Goal: Communication & Community: Connect with others

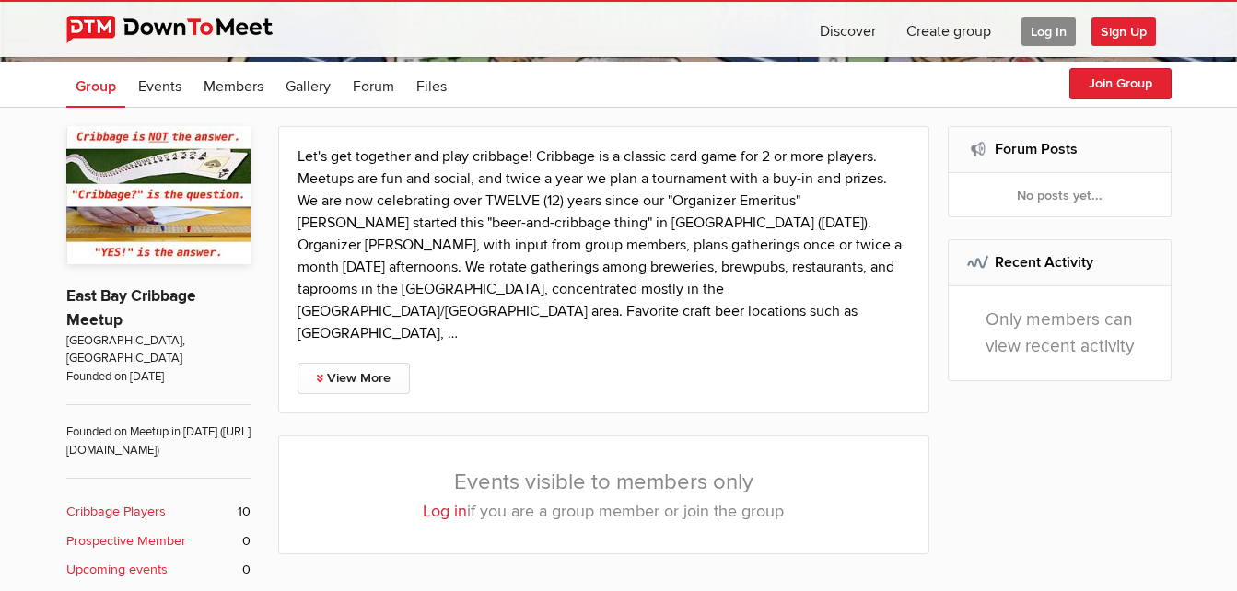
scroll to position [276, 0]
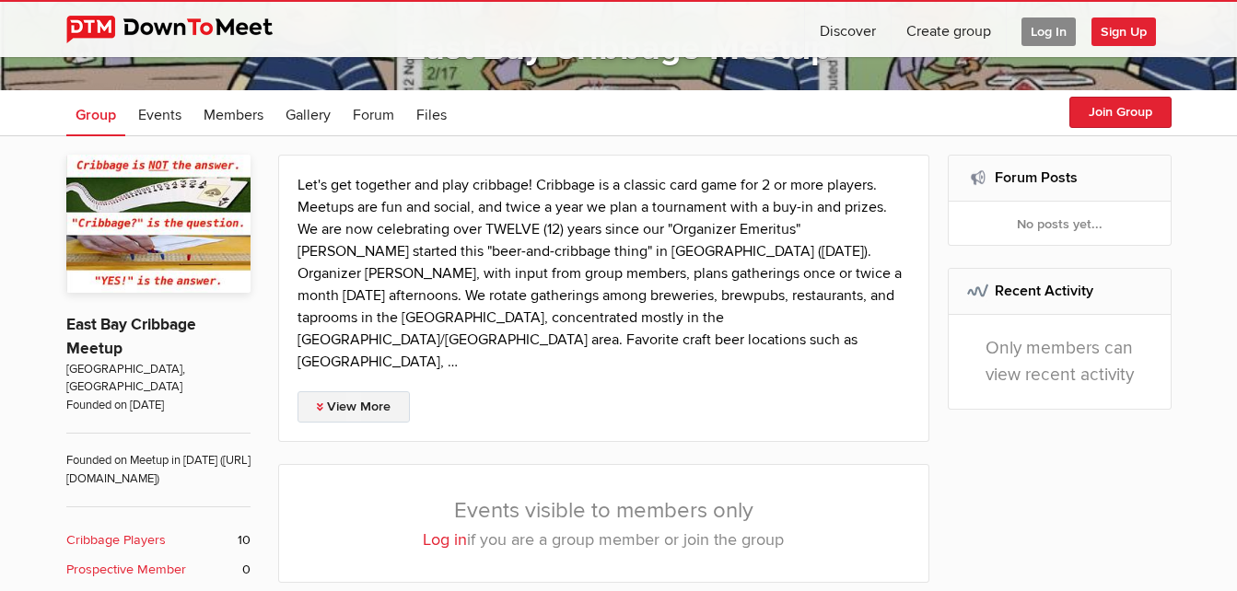
click at [349, 392] on link "View More" at bounding box center [354, 407] width 112 height 31
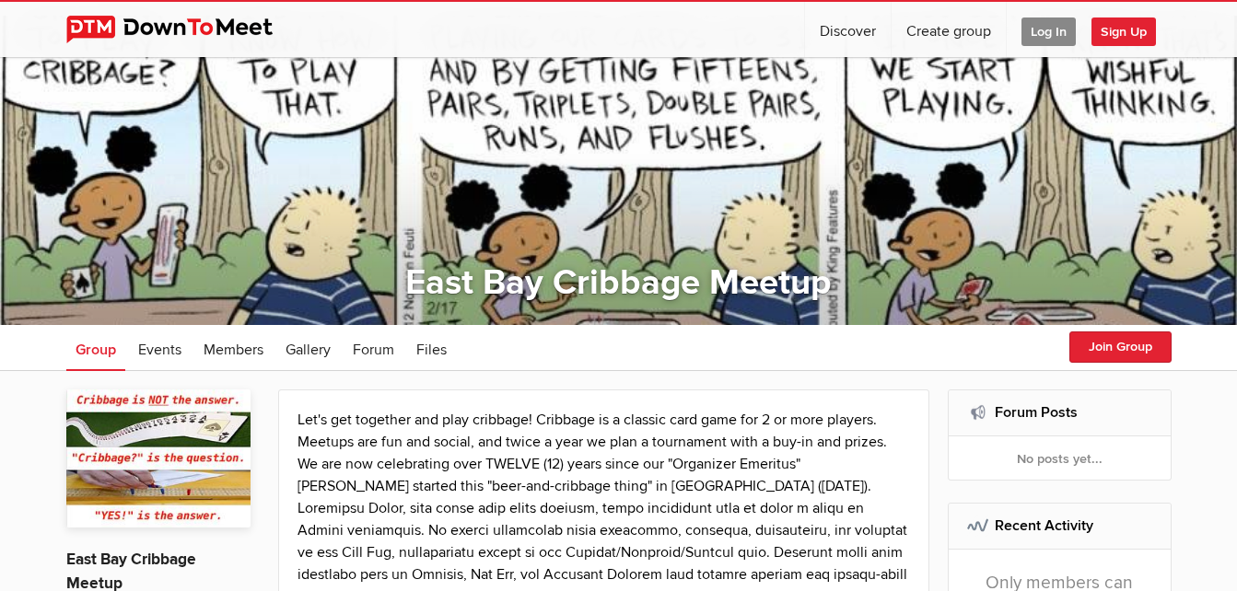
scroll to position [9, 0]
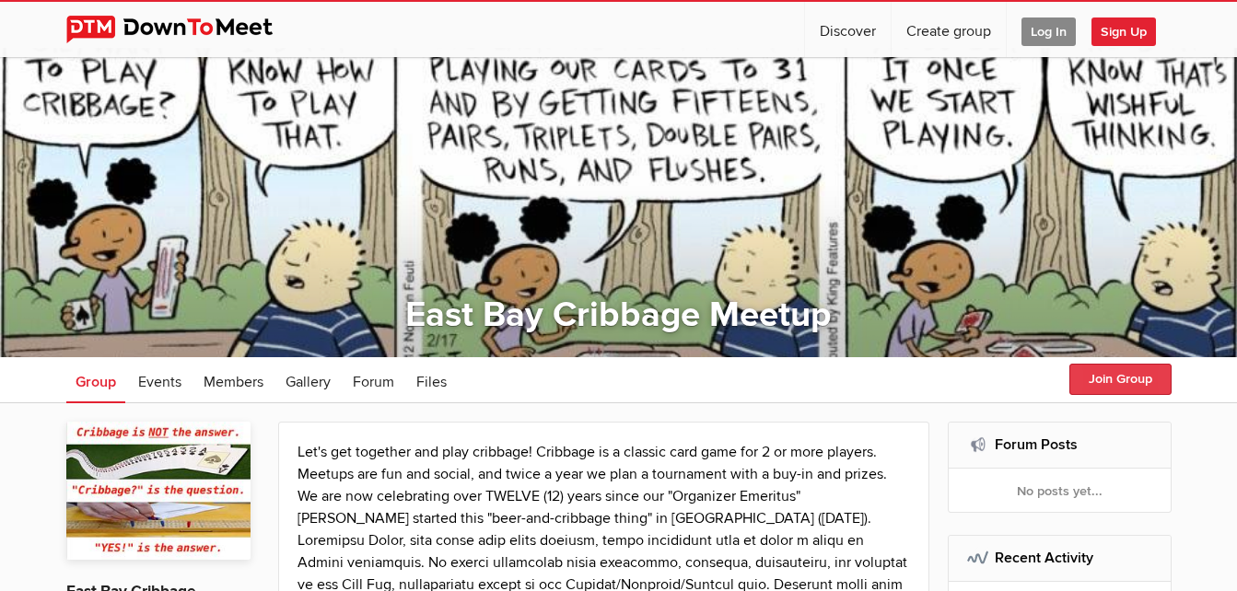
click at [1118, 382] on button "Join Group" at bounding box center [1121, 379] width 102 height 31
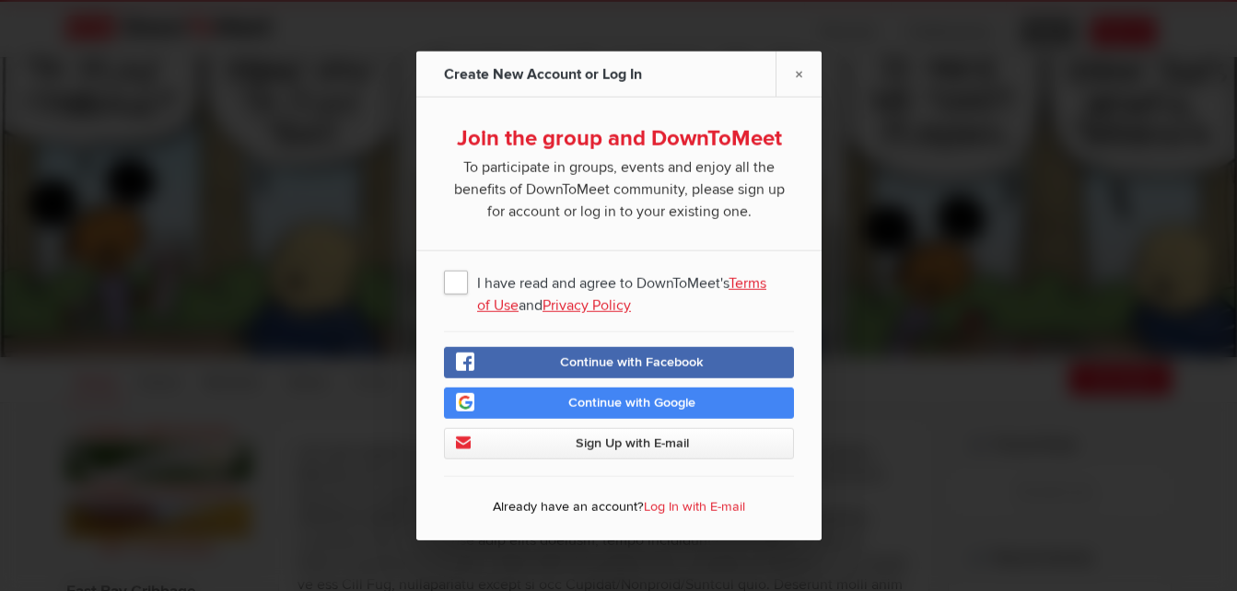
click at [456, 284] on span "I have read and agree to DownToMeet's Terms of Use and Privacy Policy" at bounding box center [619, 281] width 350 height 33
click at [0, 0] on input "I have read and agree to DownToMeet's Terms of Use and Privacy Policy" at bounding box center [0, 0] width 0 height 0
click at [621, 447] on span "Sign Up with E-mail" at bounding box center [631, 444] width 113 height 16
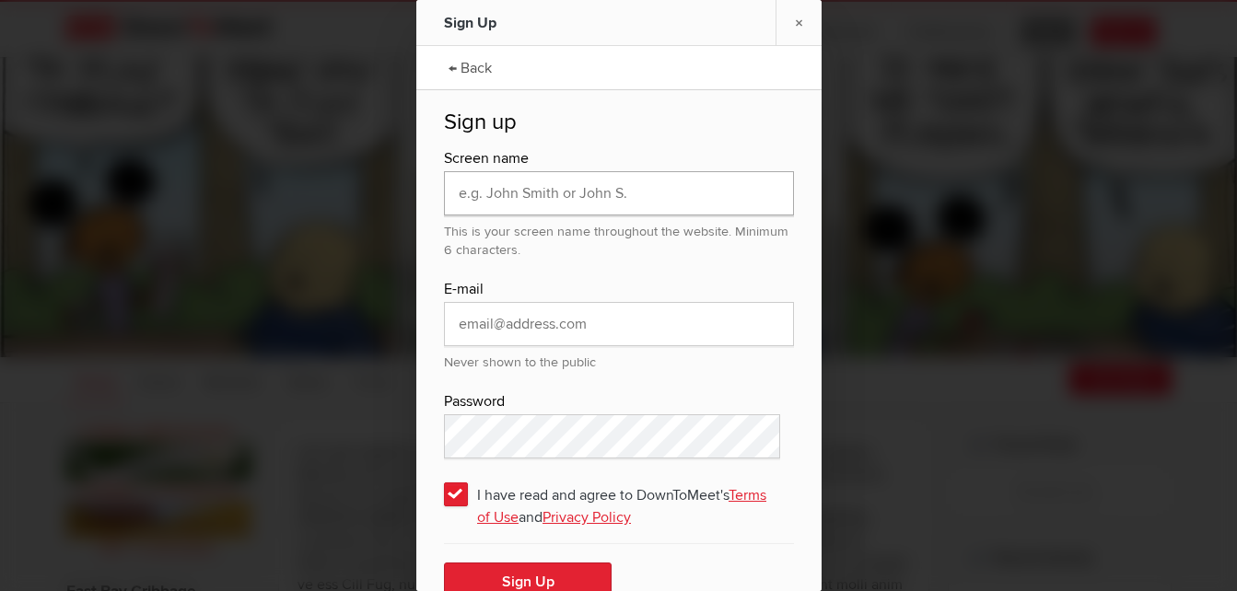
click at [659, 200] on input "text" at bounding box center [619, 193] width 350 height 44
type input "[PERSON_NAME]"
type input "[EMAIL_ADDRESS][DOMAIN_NAME]"
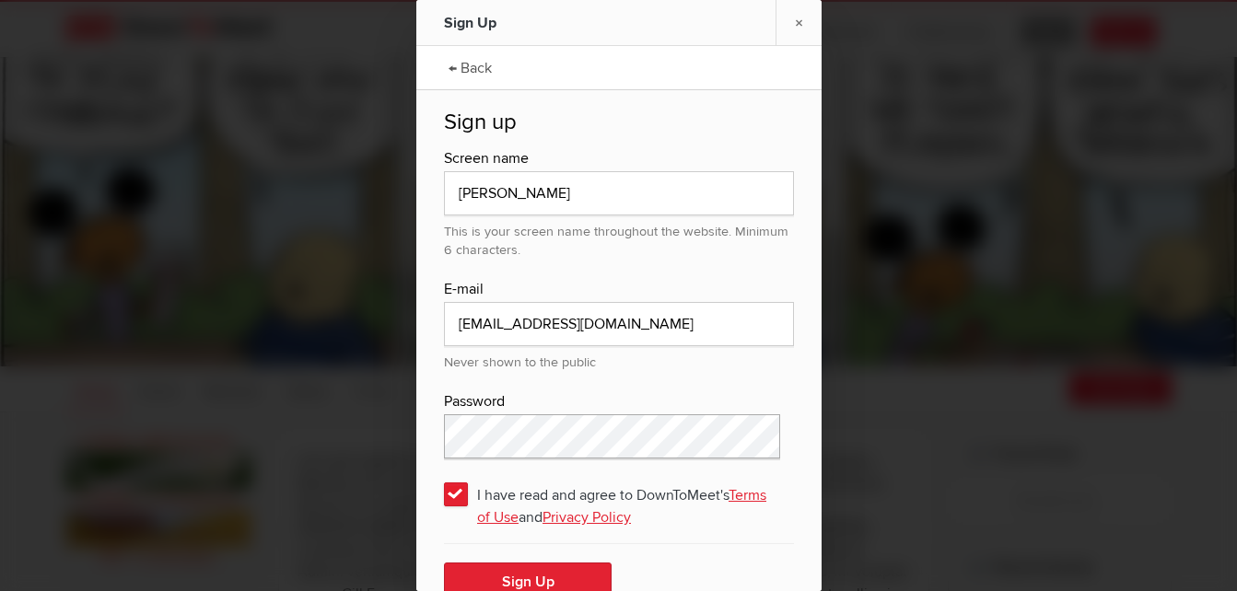
scroll to position [29, 0]
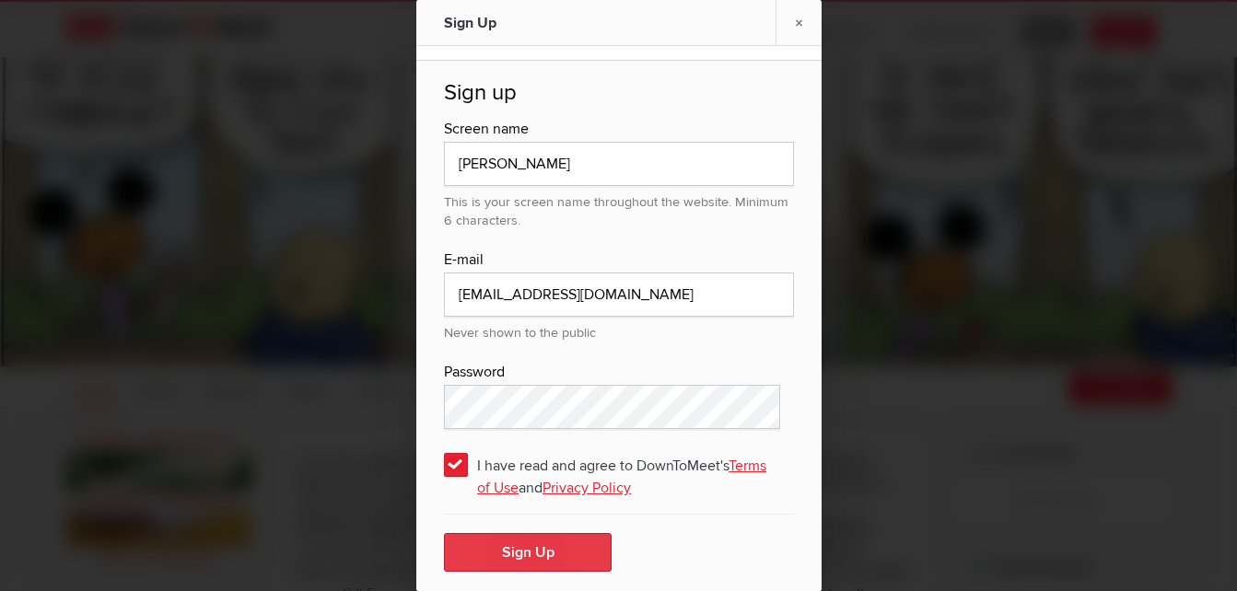
click at [518, 549] on button "Sign Up" at bounding box center [528, 552] width 168 height 39
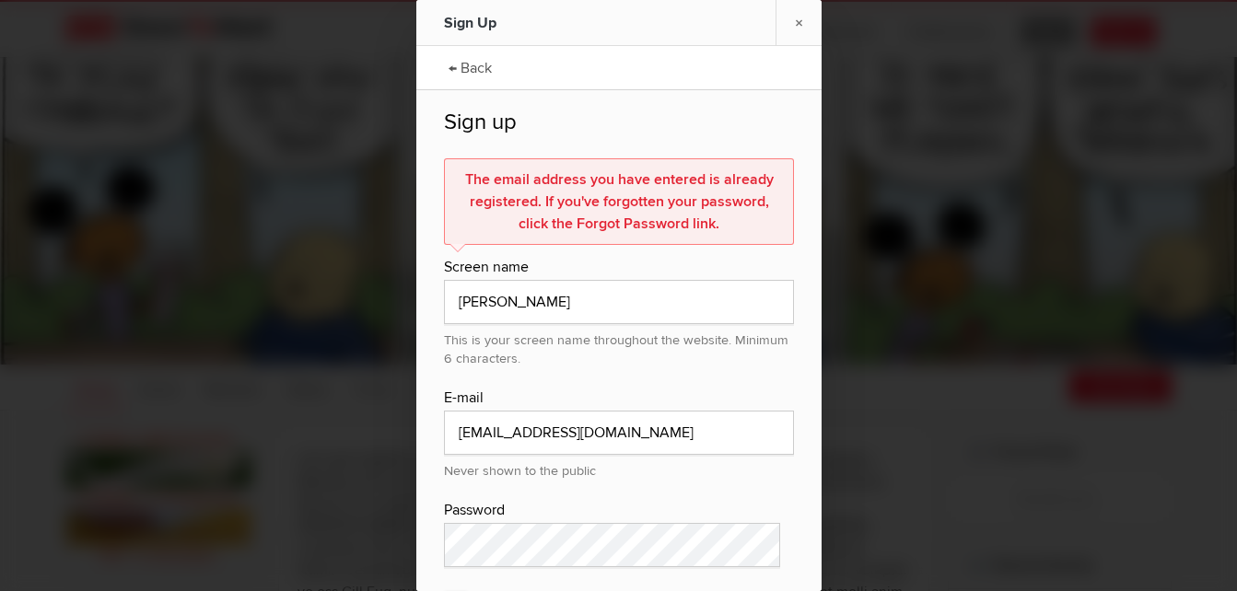
scroll to position [0, 0]
click at [469, 69] on link "← Back" at bounding box center [470, 66] width 62 height 46
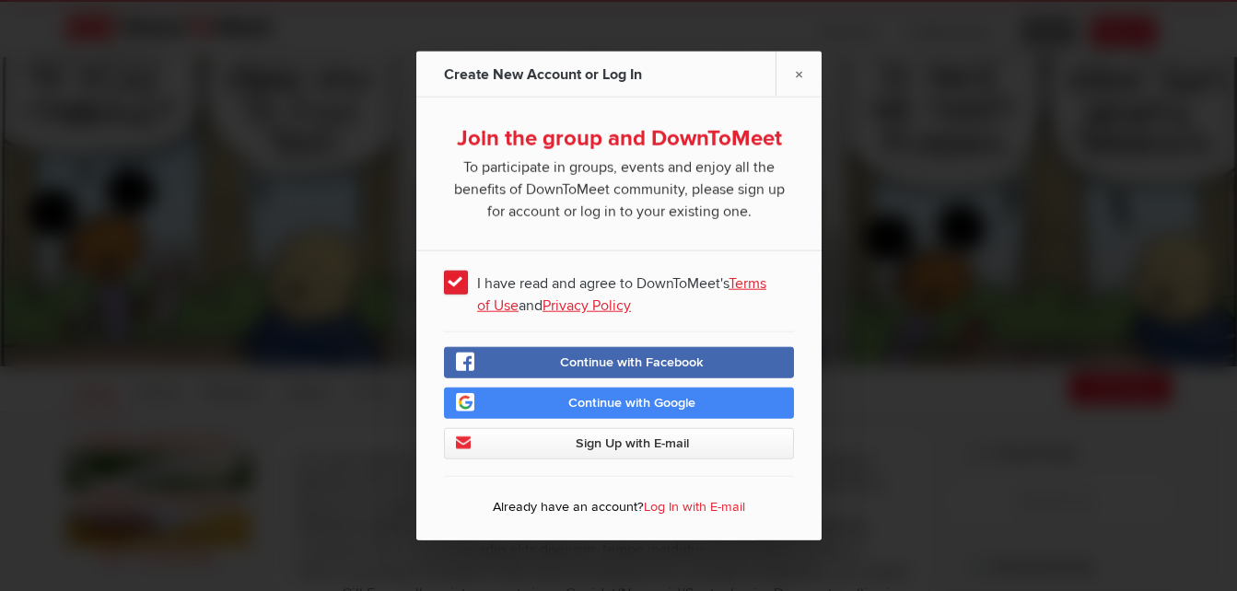
click at [689, 509] on link "Log In with E-mail" at bounding box center [694, 507] width 101 height 16
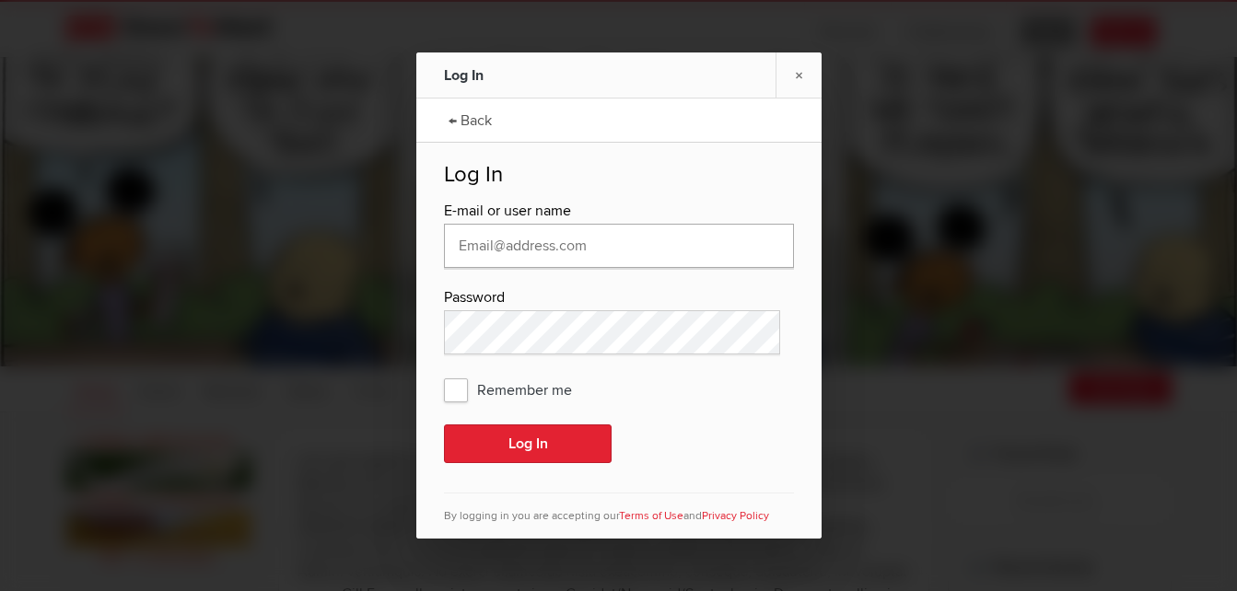
click at [670, 251] on input "text" at bounding box center [619, 246] width 350 height 44
type input "[EMAIL_ADDRESS][DOMAIN_NAME]"
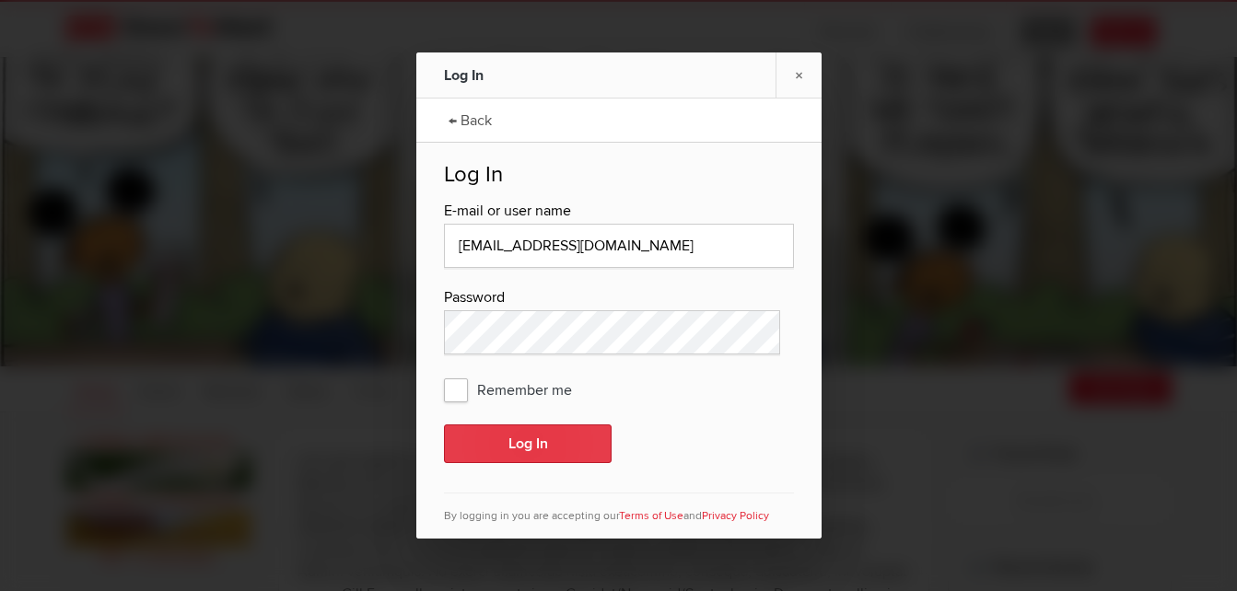
click at [524, 444] on button "Log In" at bounding box center [528, 444] width 168 height 39
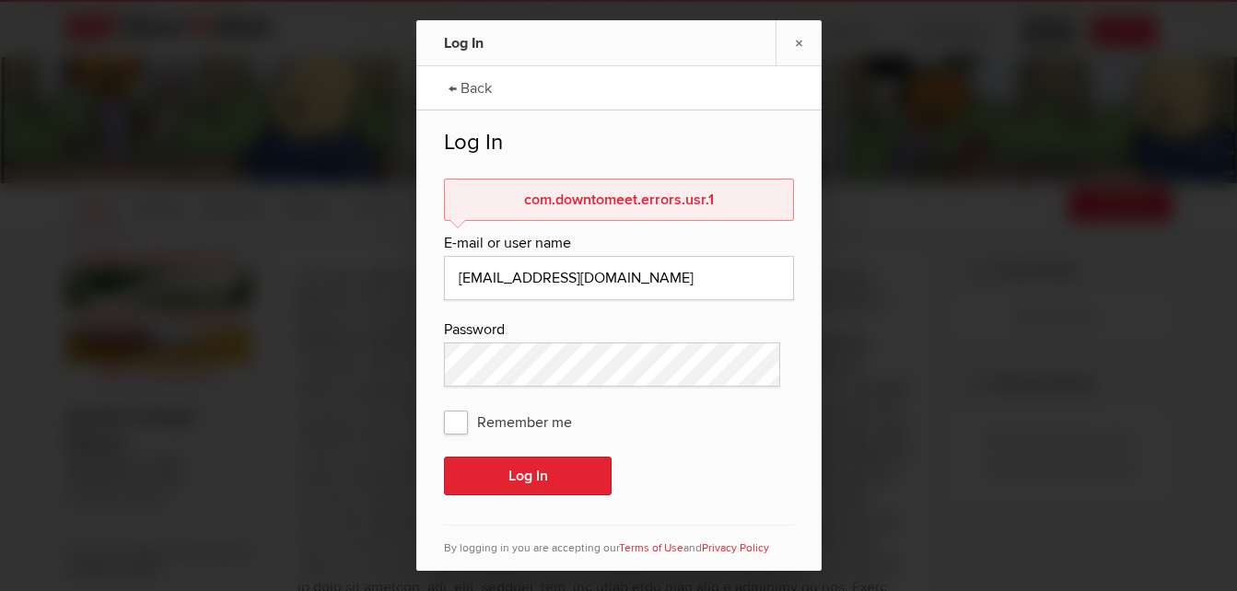
scroll to position [184, 0]
click at [525, 478] on button "Log In" at bounding box center [528, 476] width 168 height 39
click at [463, 88] on link "← Back" at bounding box center [470, 87] width 62 height 46
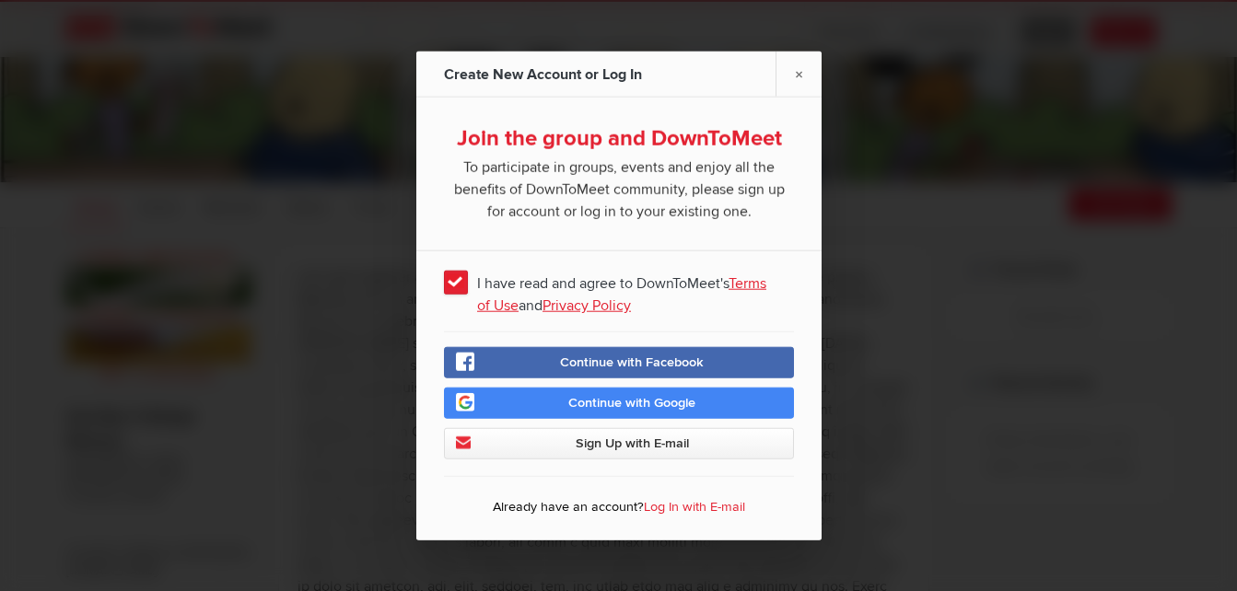
click at [631, 441] on span "Sign Up with E-mail" at bounding box center [631, 444] width 113 height 16
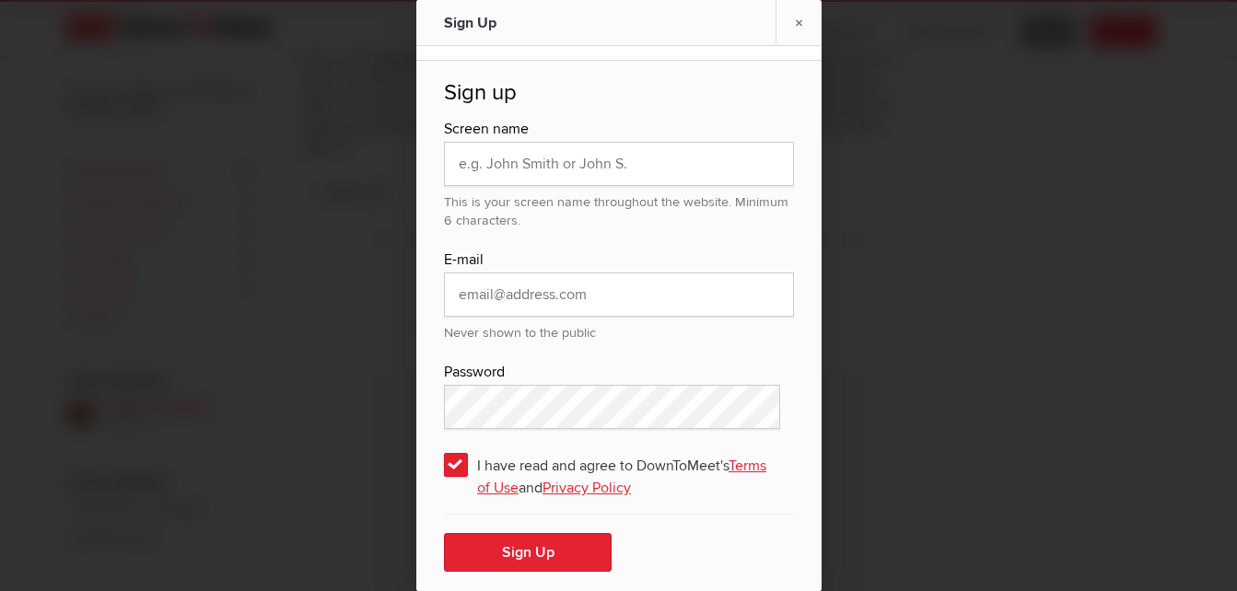
scroll to position [0, 0]
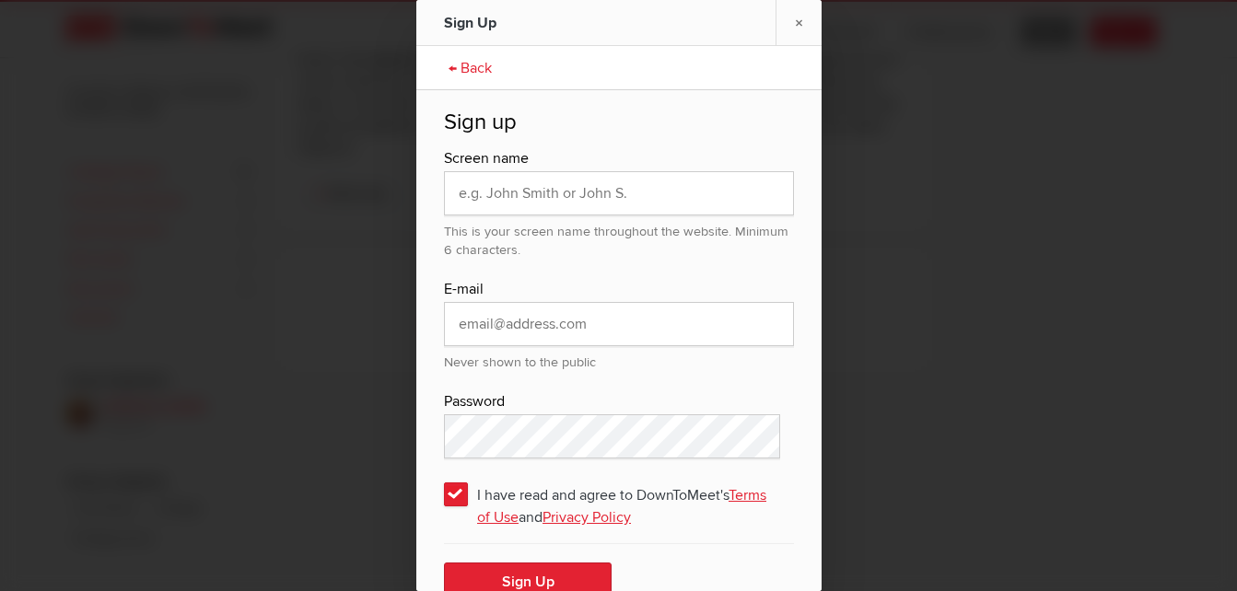
click at [464, 67] on link "← Back" at bounding box center [470, 66] width 62 height 46
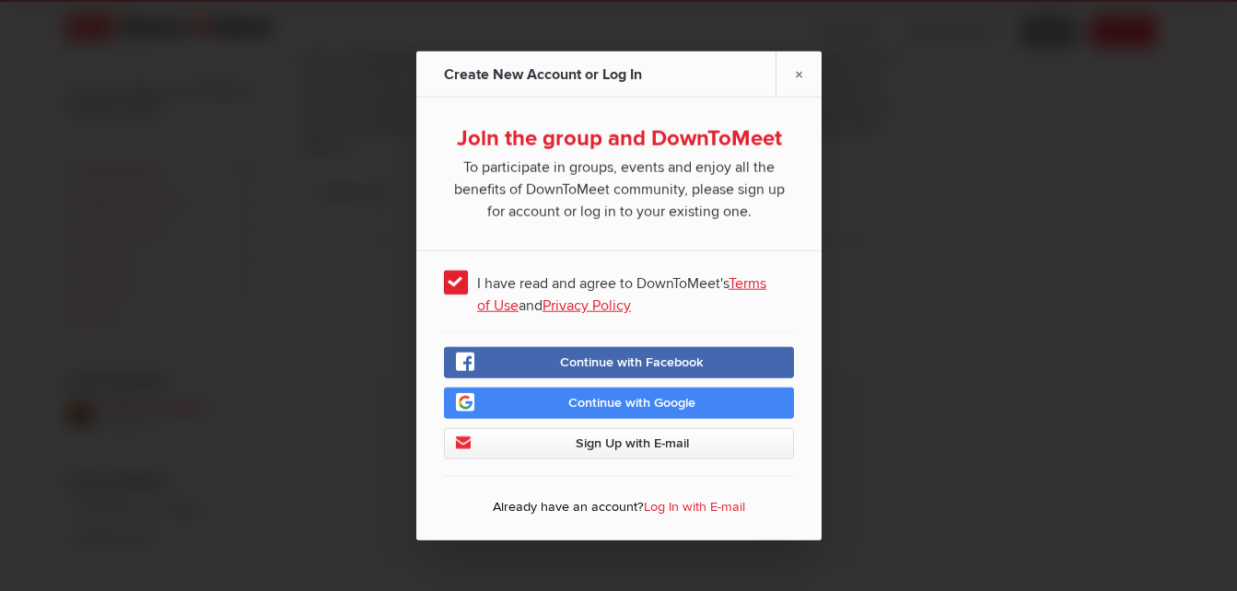
click at [692, 508] on link "Log In with E-mail" at bounding box center [694, 507] width 101 height 16
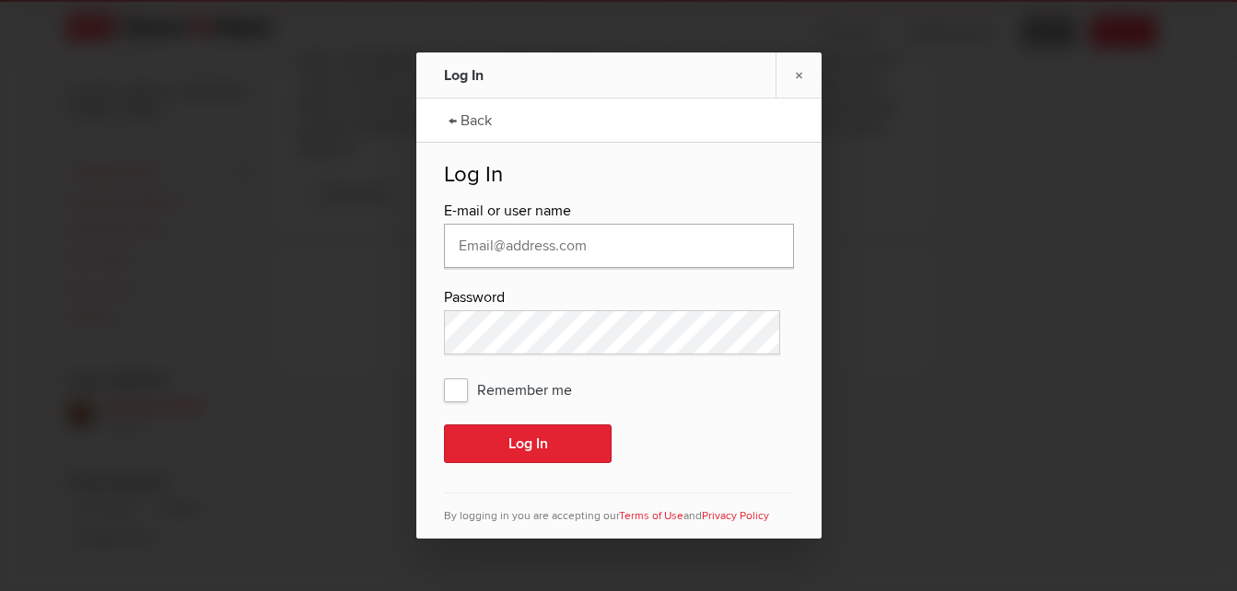
click at [635, 255] on input "text" at bounding box center [619, 246] width 350 height 44
type input "[EMAIL_ADDRESS][DOMAIN_NAME]"
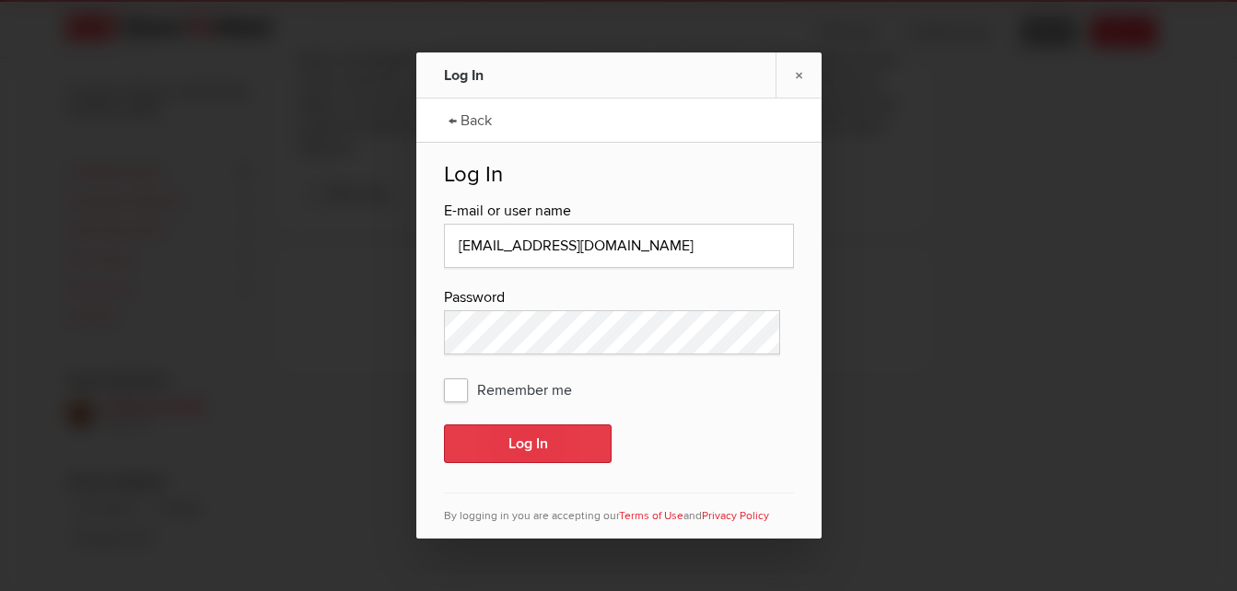
click at [525, 451] on button "Log In" at bounding box center [528, 444] width 168 height 39
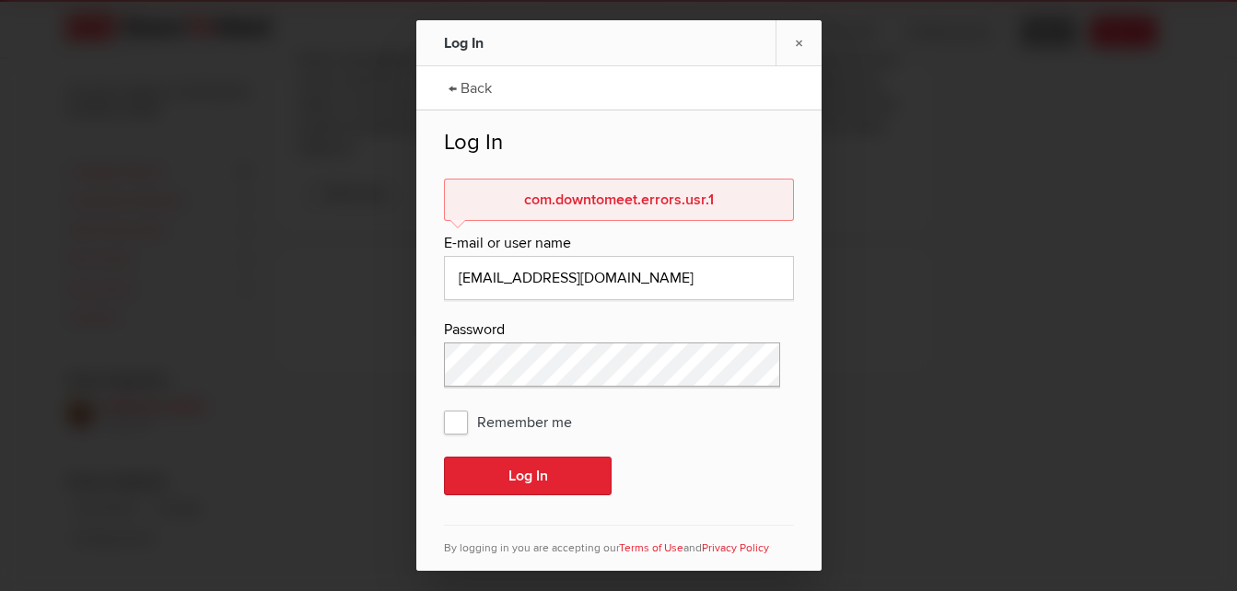
click at [429, 370] on div "← Back Log In com.downtomeet.errors.usr.1 E-mail or user name howardgerber925@g…" at bounding box center [618, 318] width 405 height 505
click at [444, 457] on button "Log In" at bounding box center [528, 476] width 168 height 39
click at [520, 475] on button "Log In" at bounding box center [528, 476] width 168 height 39
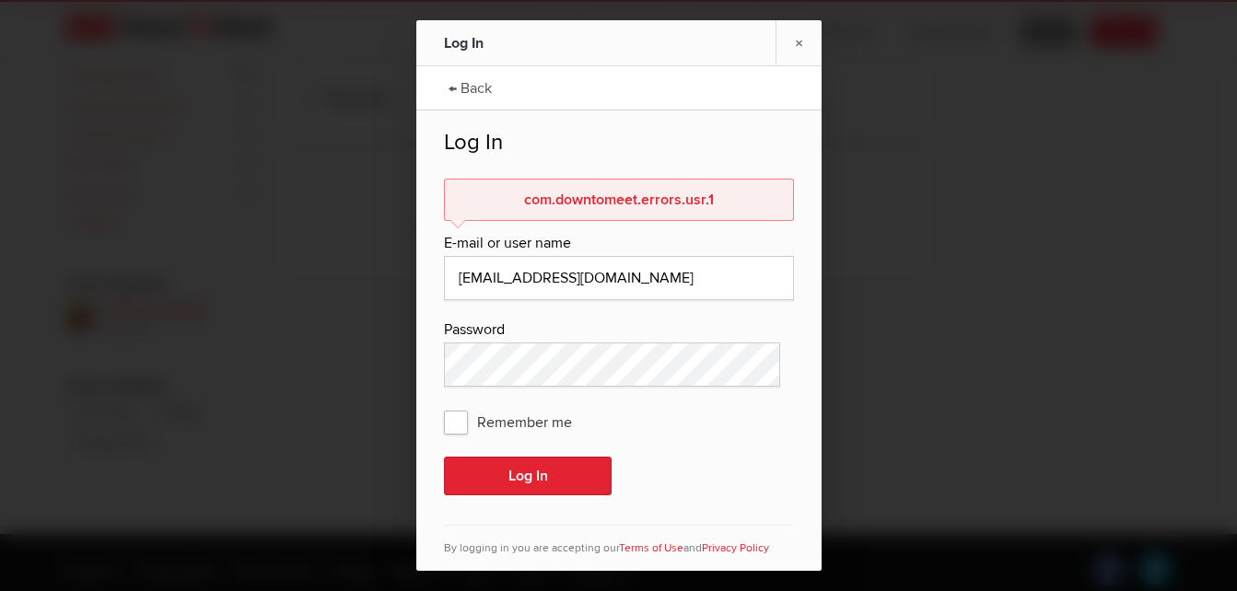
scroll to position [470, 0]
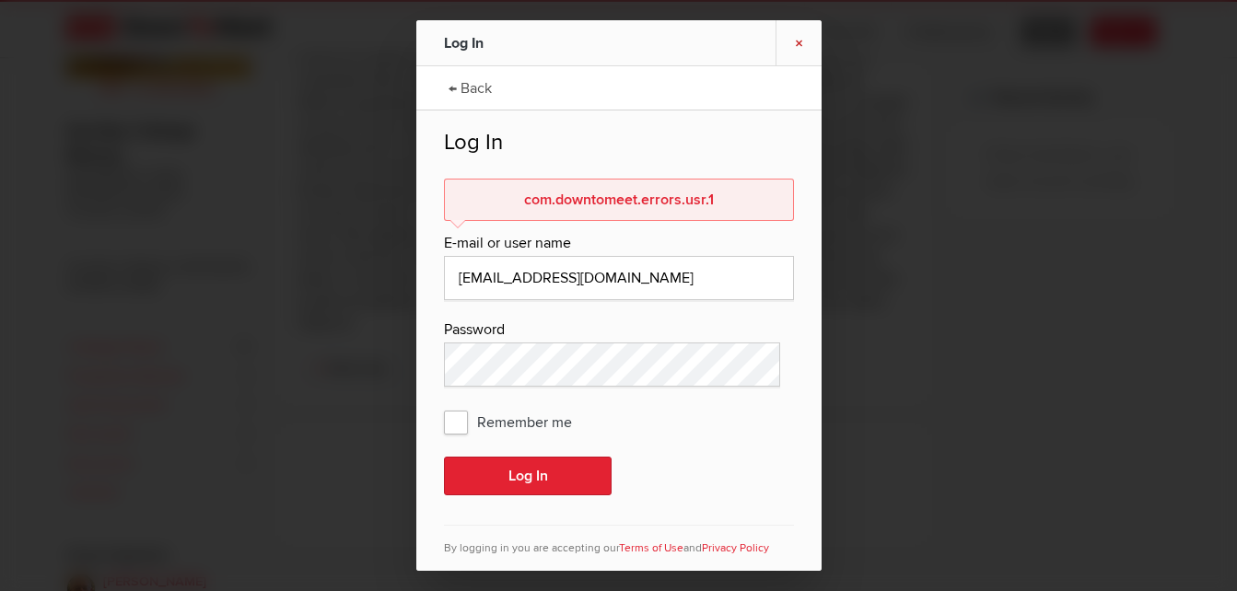
click at [801, 46] on link "×" at bounding box center [799, 42] width 46 height 45
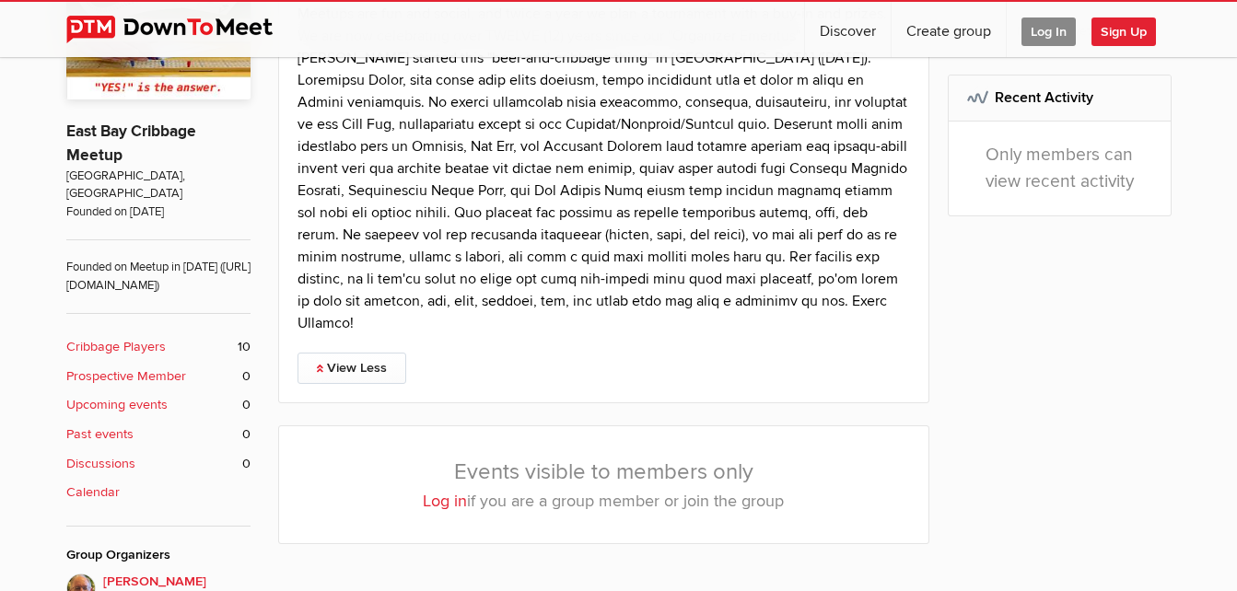
click at [439, 500] on link "Log in" at bounding box center [445, 501] width 44 height 20
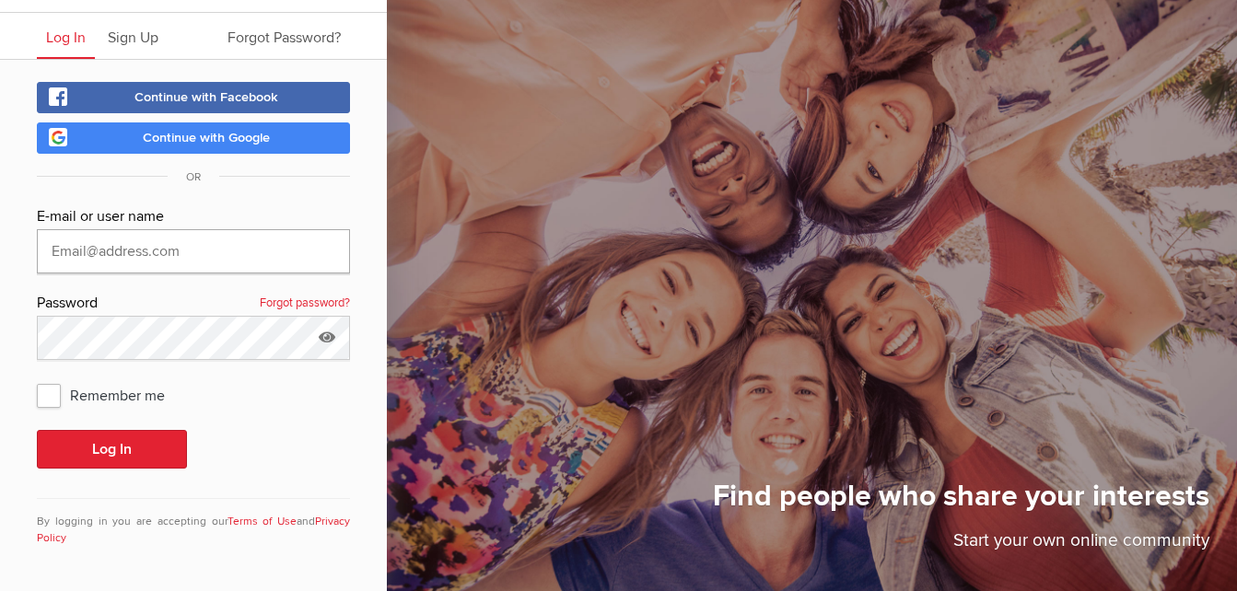
click at [261, 248] on input "text" at bounding box center [193, 251] width 313 height 44
type input "[EMAIL_ADDRESS][DOMAIN_NAME]"
click at [305, 305] on link "Forgot password?" at bounding box center [305, 304] width 90 height 24
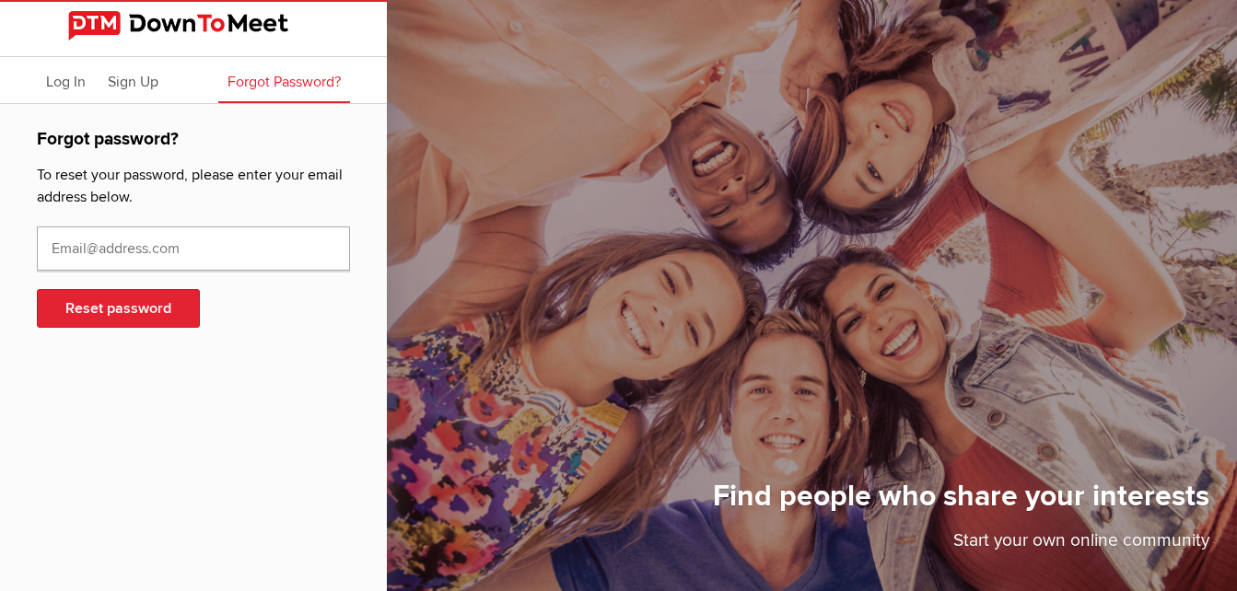
click at [271, 262] on input "text" at bounding box center [193, 249] width 313 height 44
type input "[EMAIL_ADDRESS][DOMAIN_NAME]"
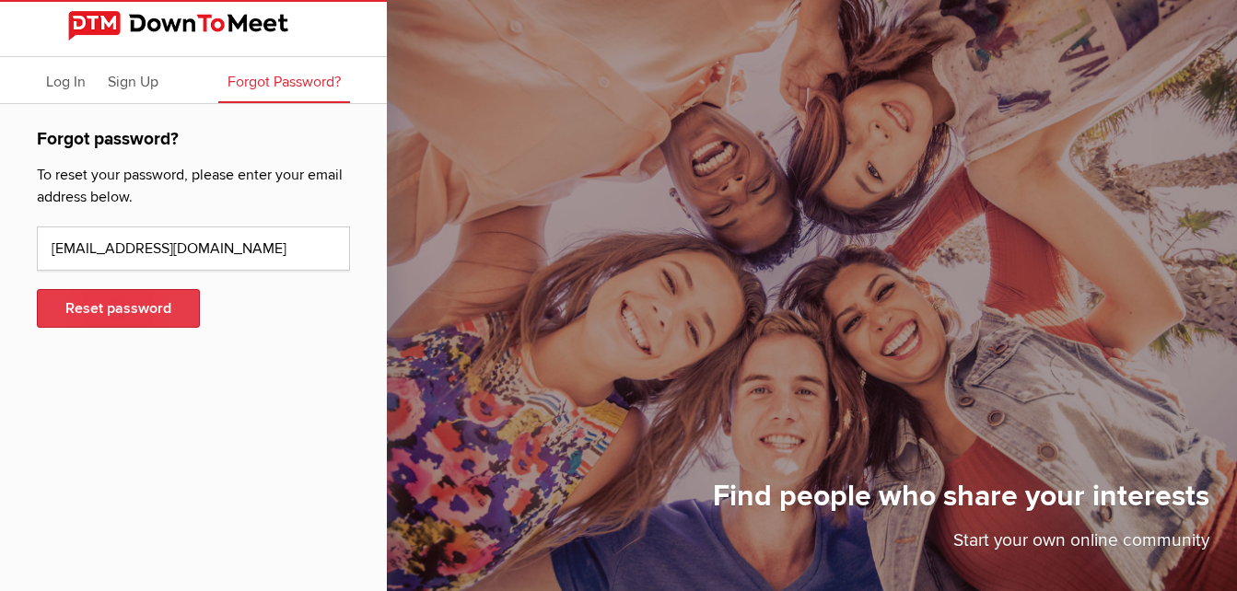
click at [135, 308] on button "Reset password" at bounding box center [118, 308] width 163 height 39
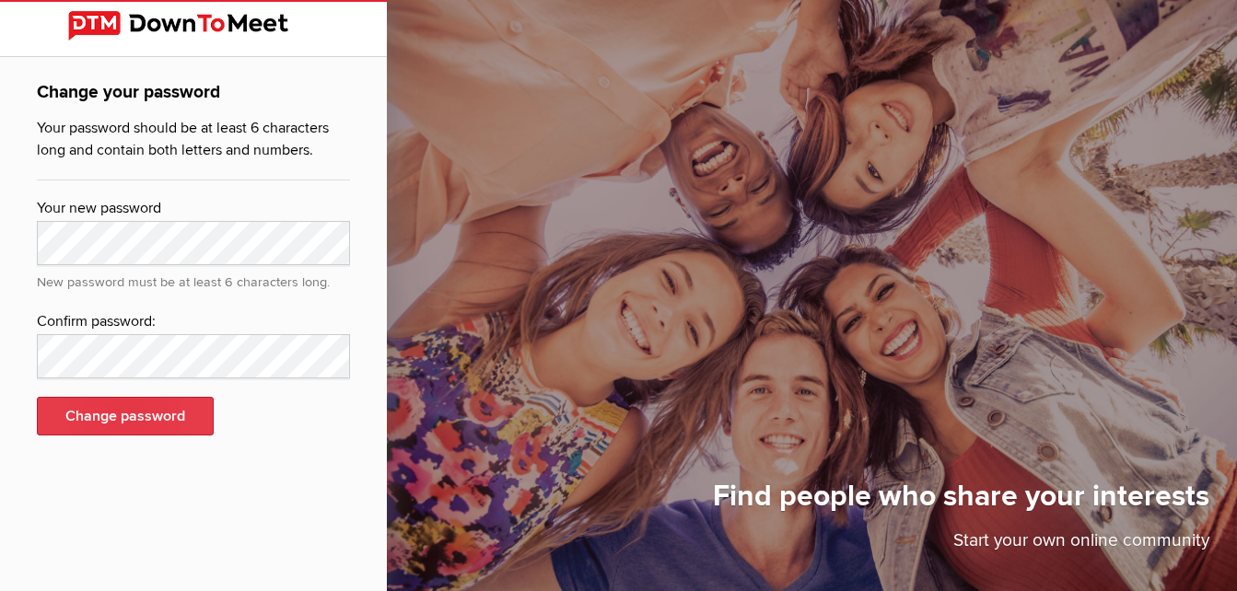
click at [130, 416] on button "Change password" at bounding box center [125, 416] width 177 height 39
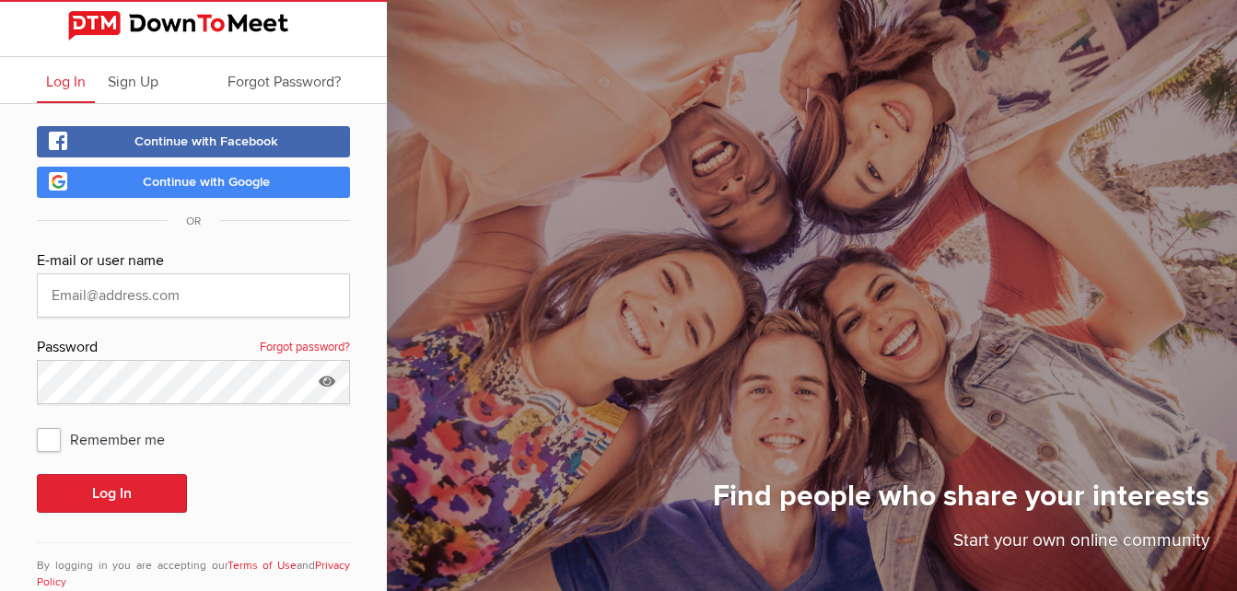
type input "[PERSON_NAME]"
click at [46, 439] on span "Remember me" at bounding box center [110, 439] width 146 height 33
click at [37, 423] on input "Remember me" at bounding box center [36, 422] width 1 height 1
checkbox input "true"
click at [112, 489] on button "Log In" at bounding box center [112, 493] width 150 height 39
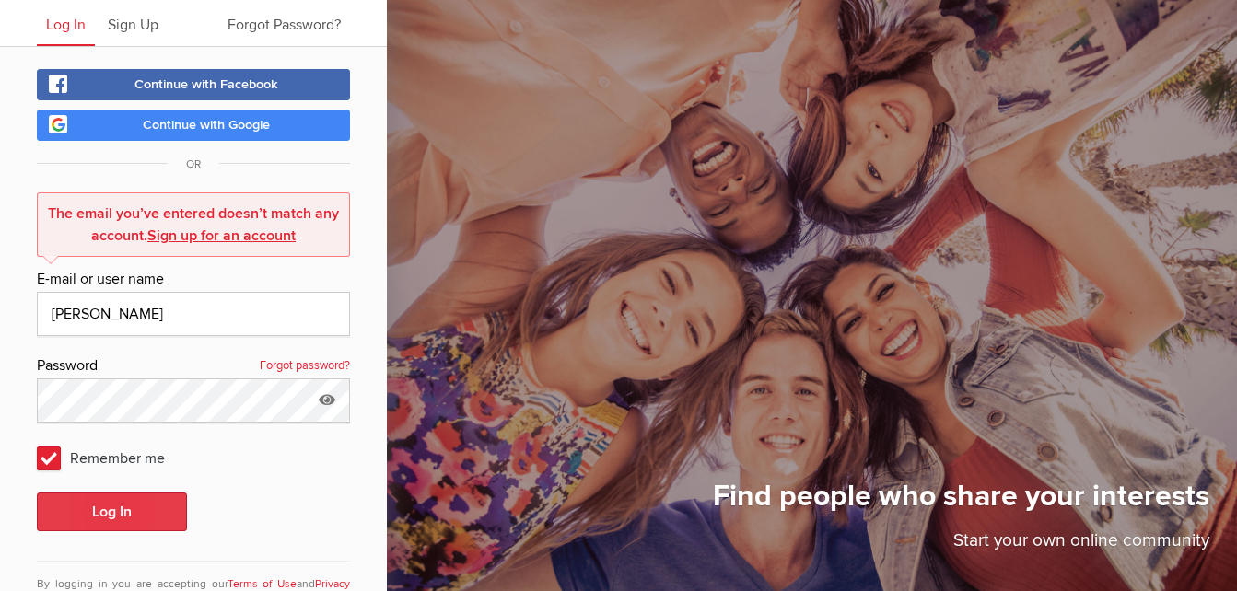
scroll to position [120, 0]
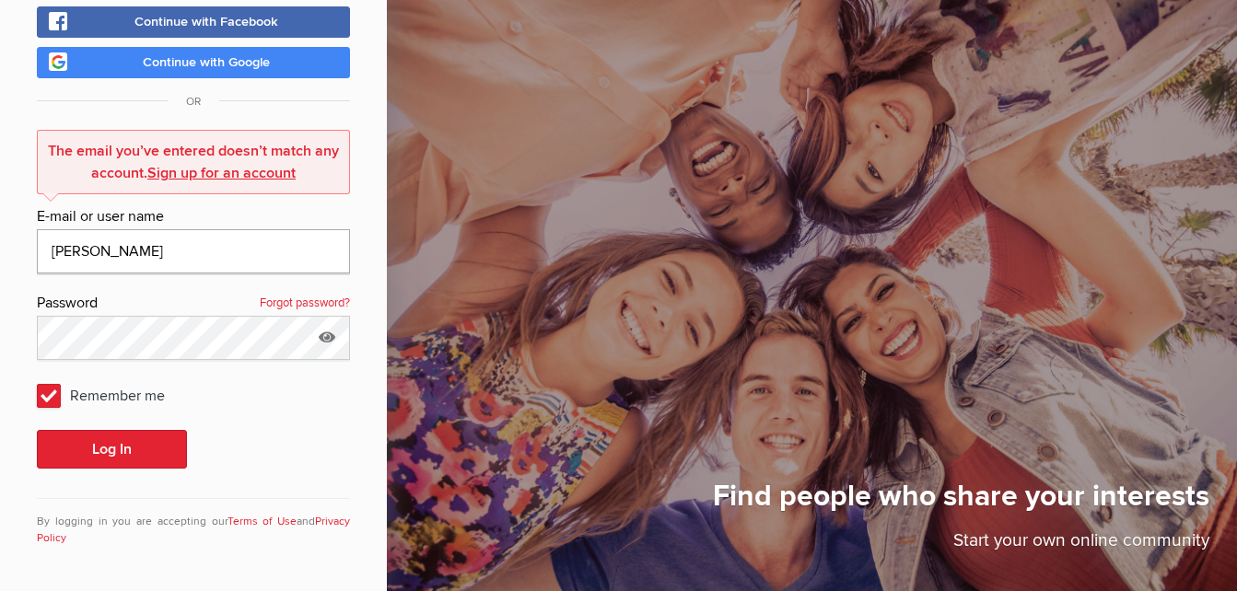
drag, startPoint x: 189, startPoint y: 246, endPoint x: 29, endPoint y: 247, distance: 159.4
click at [29, 247] on div "Continue with Facebook Continue with Google OR The email you’ve entered doesn’t…" at bounding box center [193, 287] width 387 height 607
type input "[EMAIL_ADDRESS][DOMAIN_NAME]"
click at [326, 338] on icon at bounding box center [327, 337] width 28 height 42
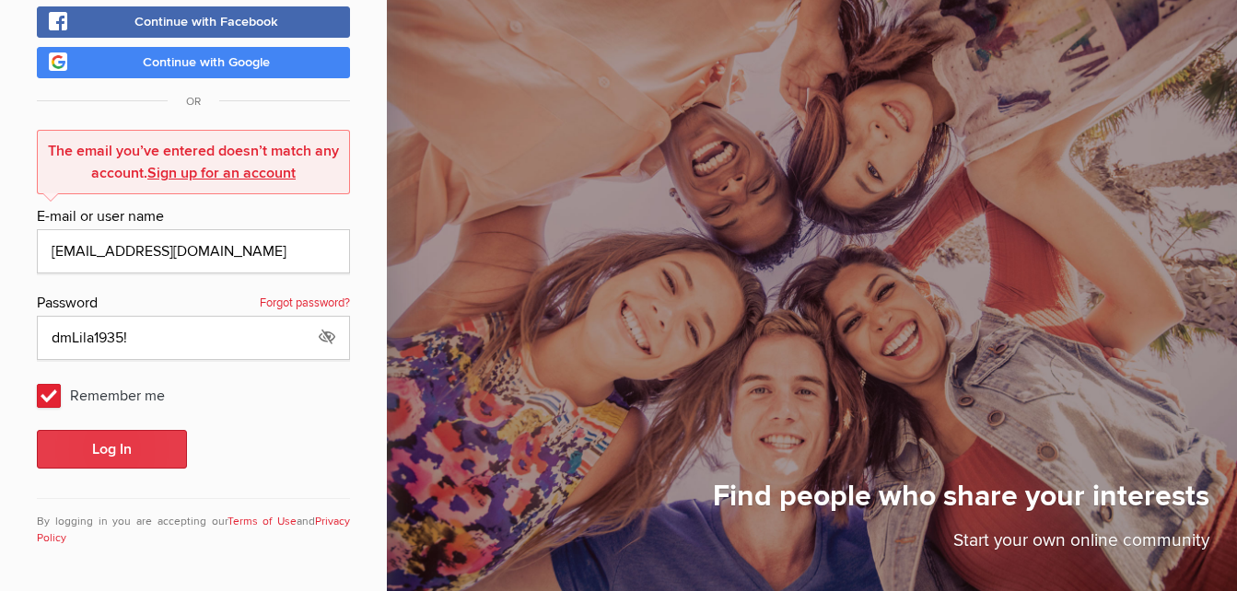
click at [106, 451] on button "Log In" at bounding box center [112, 449] width 150 height 39
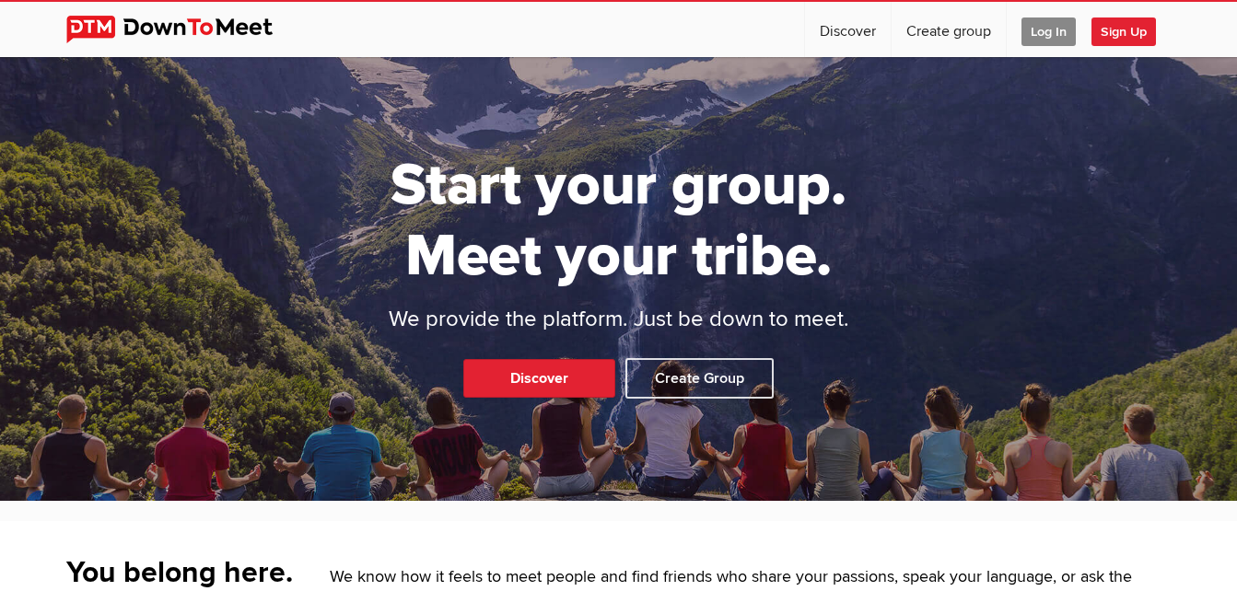
click at [1047, 31] on span "Log In" at bounding box center [1049, 32] width 54 height 29
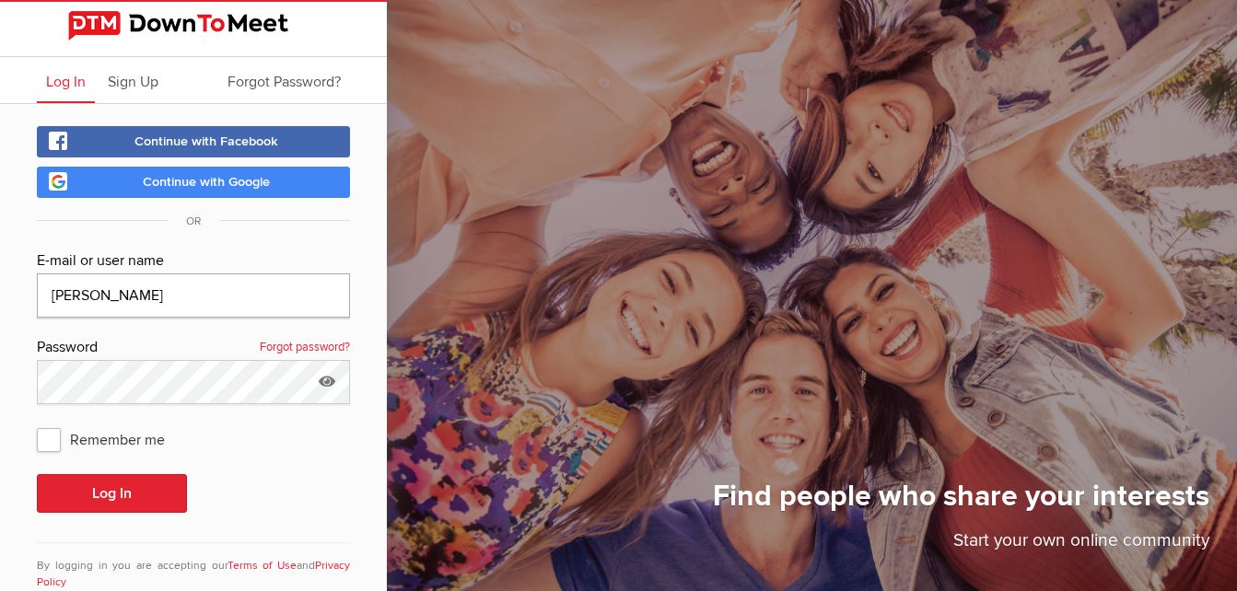
click at [150, 295] on input "[PERSON_NAME]" at bounding box center [193, 296] width 313 height 44
type input "[EMAIL_ADDRESS][DOMAIN_NAME]"
click at [330, 380] on icon at bounding box center [327, 381] width 28 height 42
click at [50, 442] on span "Remember me" at bounding box center [110, 439] width 146 height 33
click at [37, 423] on input "Remember me" at bounding box center [36, 422] width 1 height 1
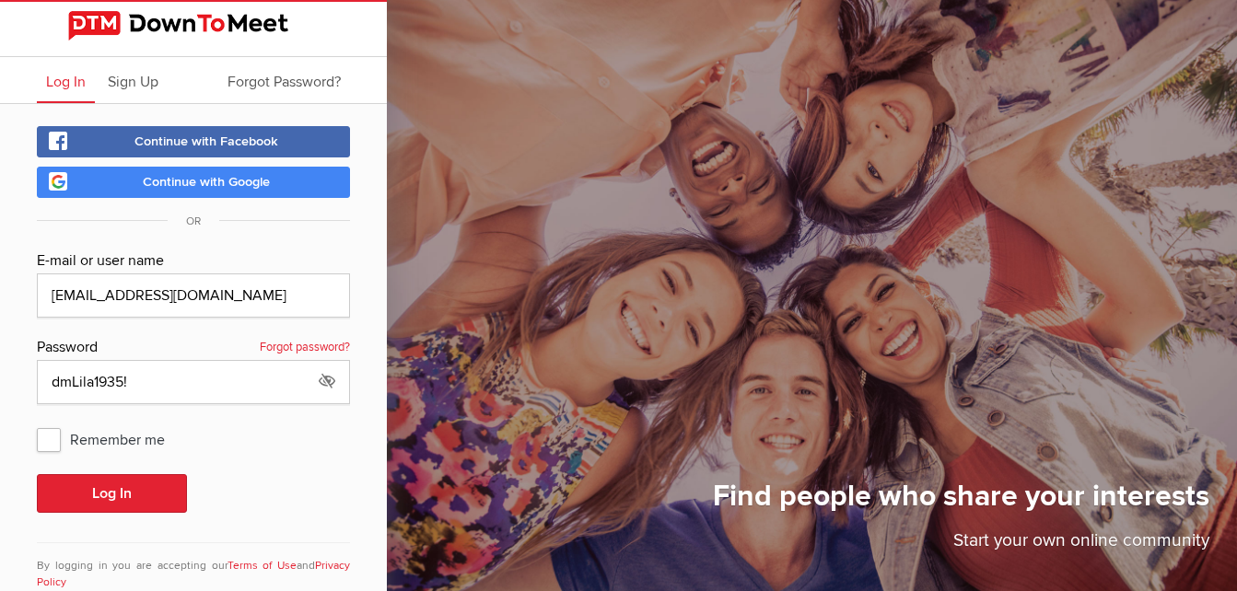
checkbox input "true"
click at [117, 493] on button "Log In" at bounding box center [112, 493] width 150 height 39
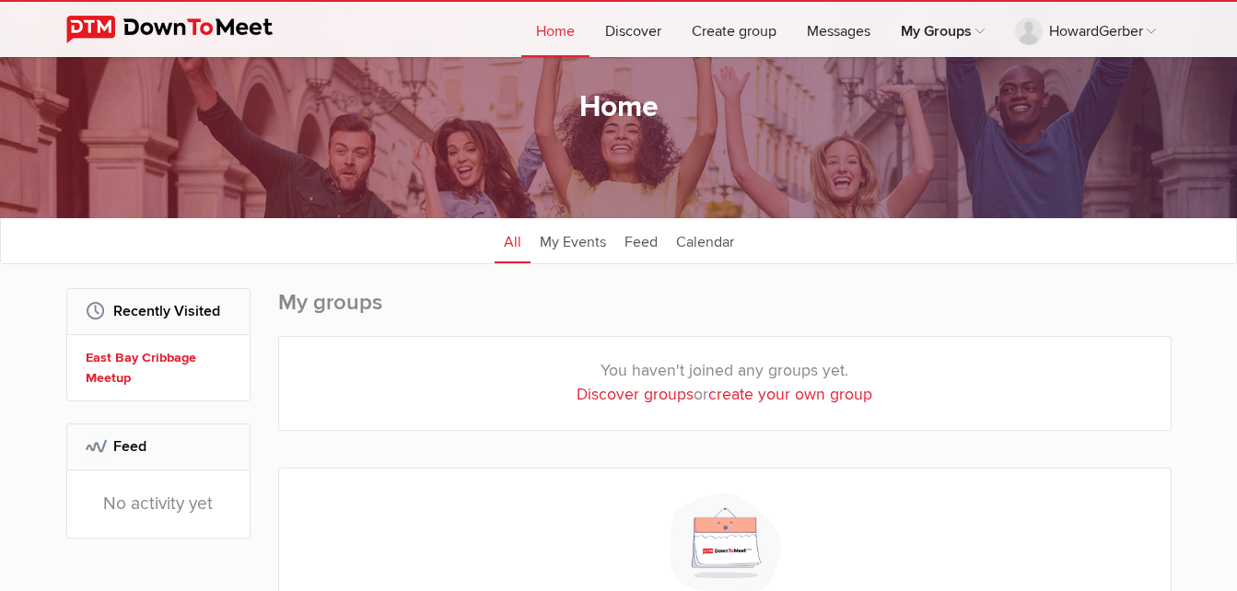
scroll to position [92, 0]
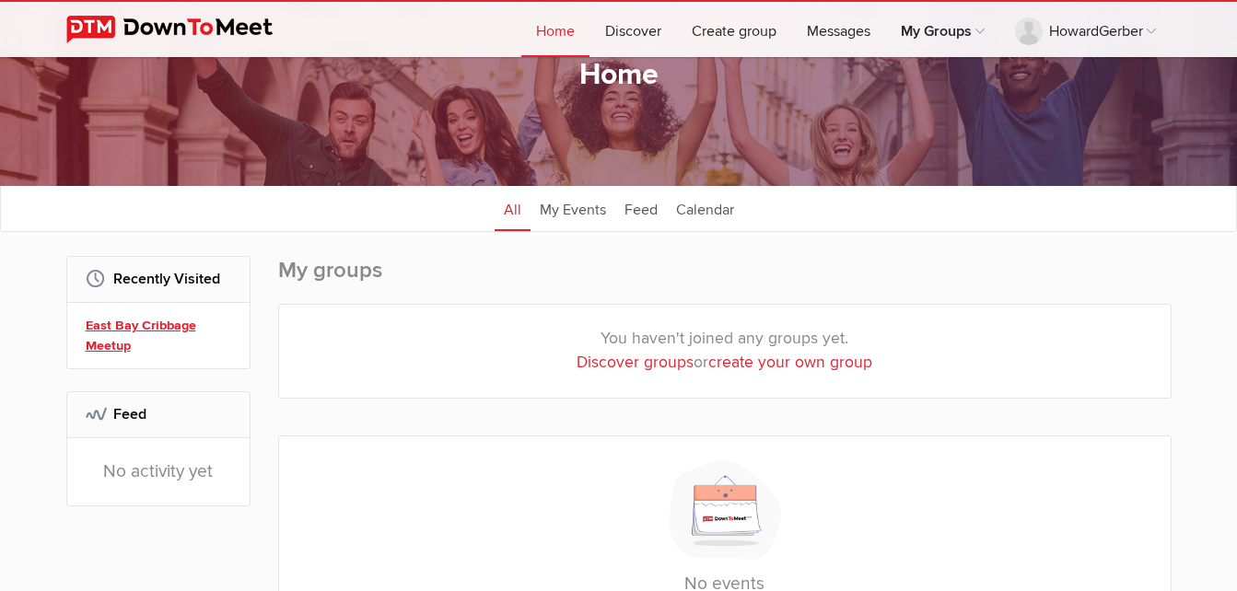
click at [128, 324] on link "East Bay Cribbage Meetup" at bounding box center [161, 336] width 151 height 40
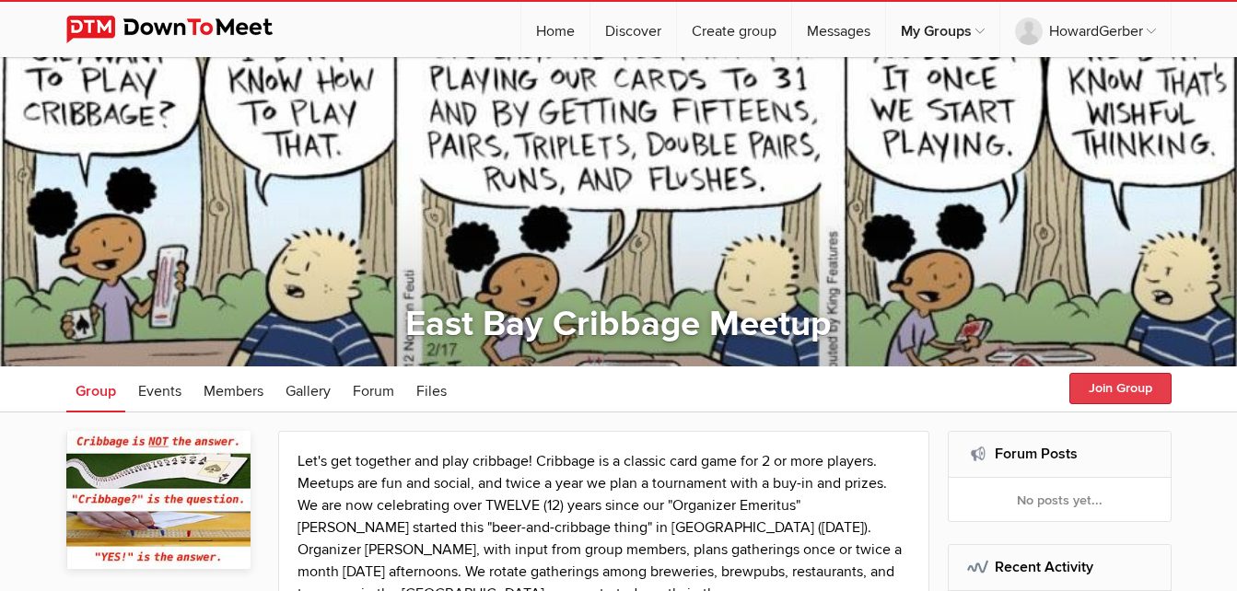
click at [1125, 390] on button "Join Group" at bounding box center [1121, 388] width 102 height 31
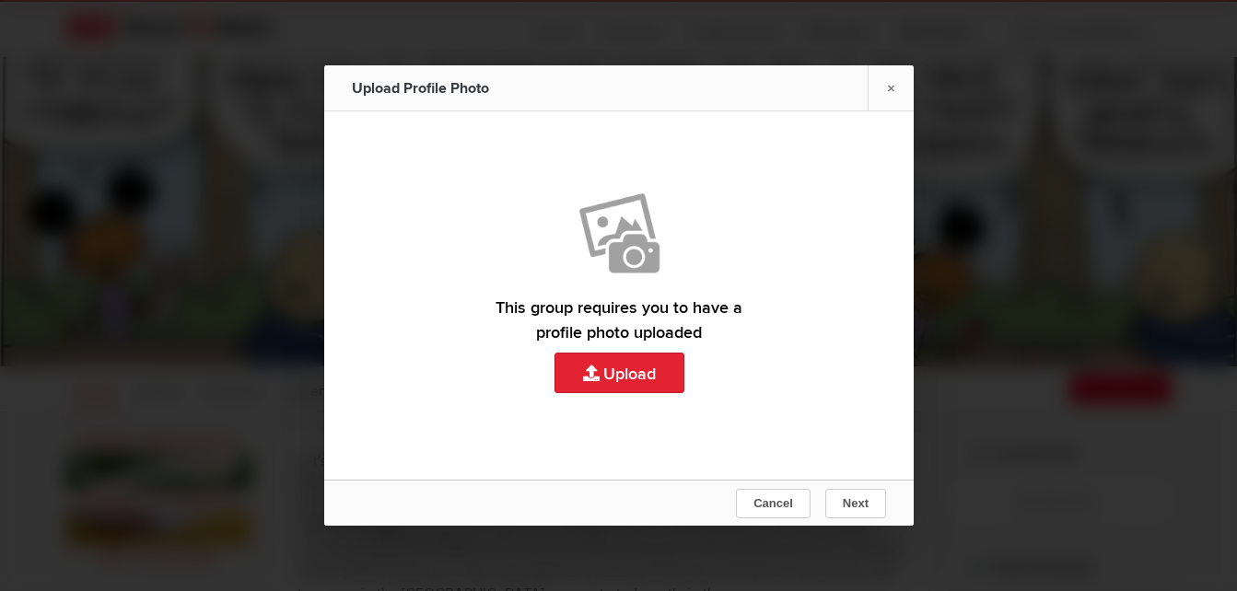
click at [618, 374] on link "Upload" at bounding box center [619, 288] width 590 height 355
type input "C:\fakepath\Howard b&w photo.JPG"
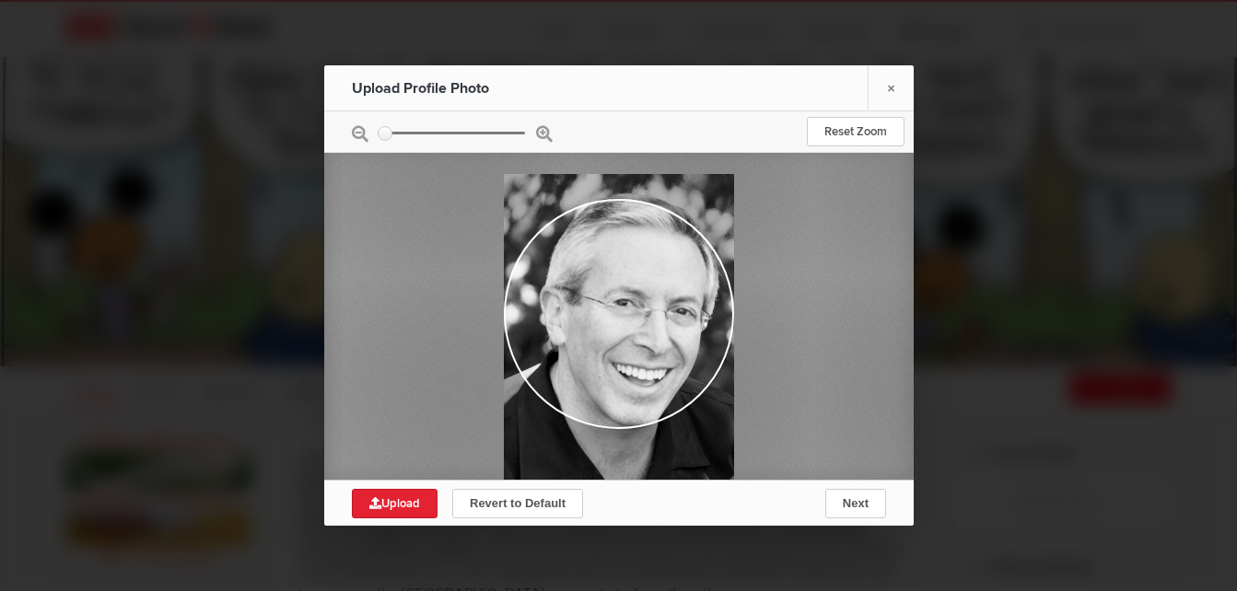
drag, startPoint x: 602, startPoint y: 284, endPoint x: 546, endPoint y: 297, distance: 56.8
click at [546, 297] on div at bounding box center [618, 327] width 230 height 306
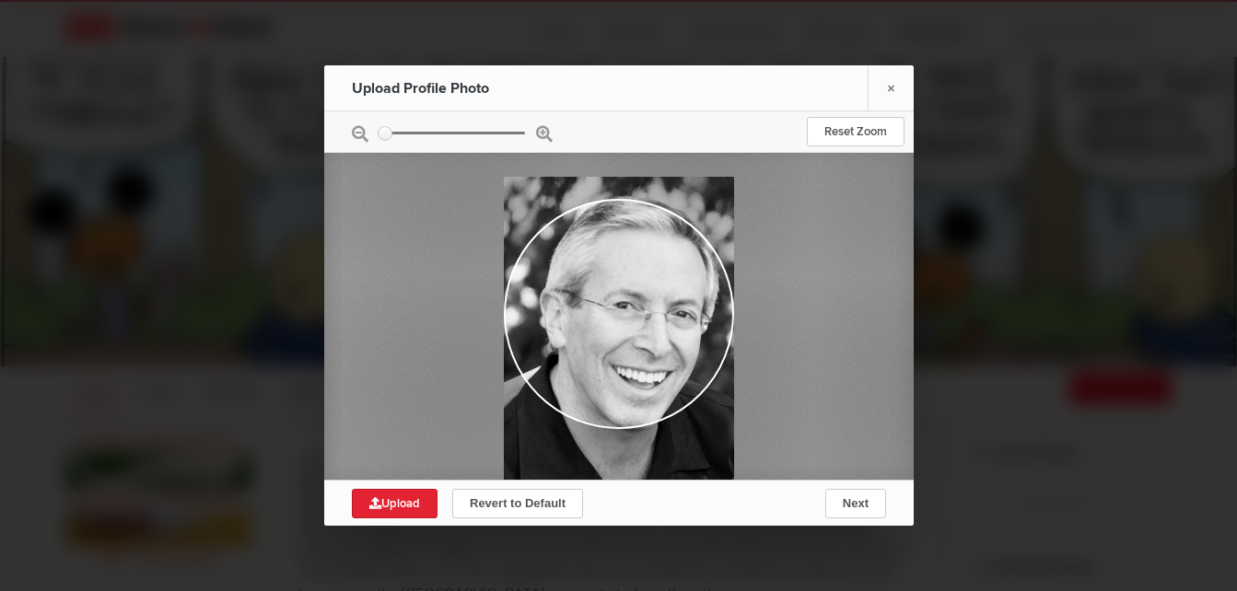
drag, startPoint x: 506, startPoint y: 313, endPoint x: 530, endPoint y: 316, distance: 24.1
click at [530, 316] on div at bounding box center [618, 330] width 230 height 306
drag, startPoint x: 602, startPoint y: 313, endPoint x: 626, endPoint y: 340, distance: 35.9
click at [626, 340] on div at bounding box center [618, 331] width 230 height 306
click at [357, 133] on div at bounding box center [619, 131] width 590 height 41
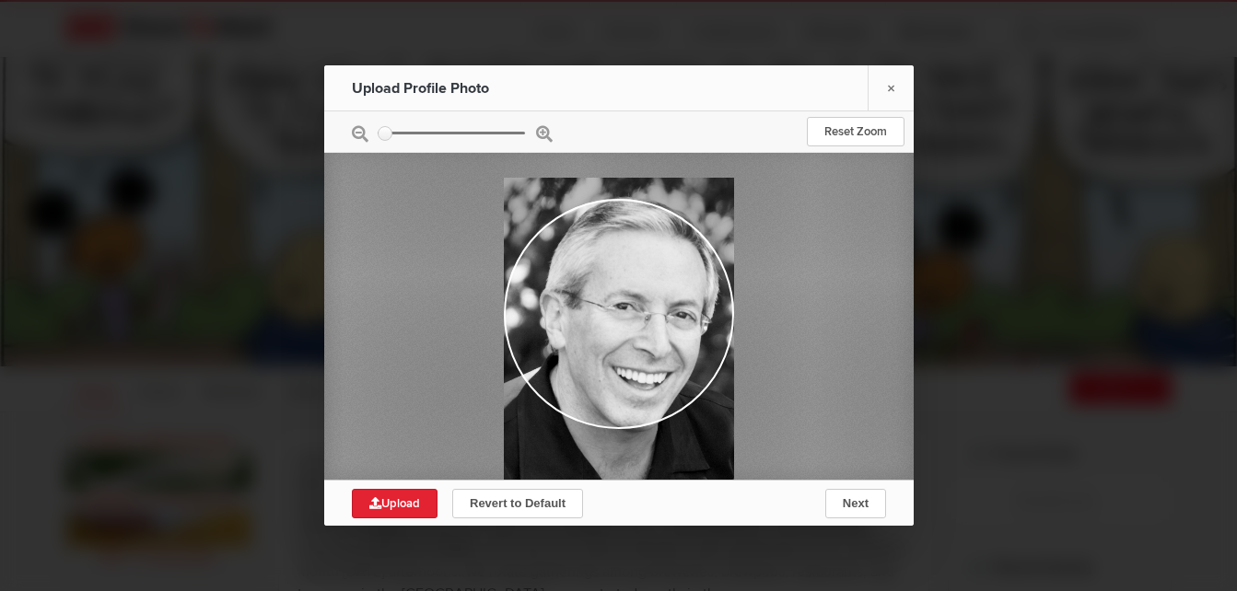
click at [357, 133] on div at bounding box center [619, 131] width 590 height 41
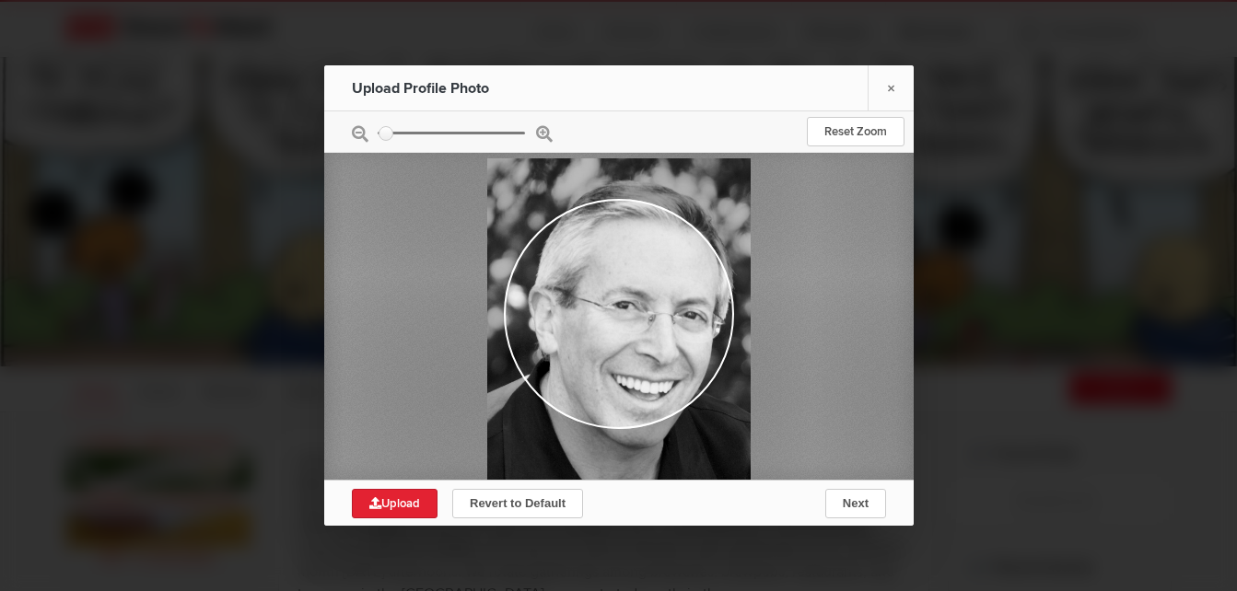
type input "0.3608"
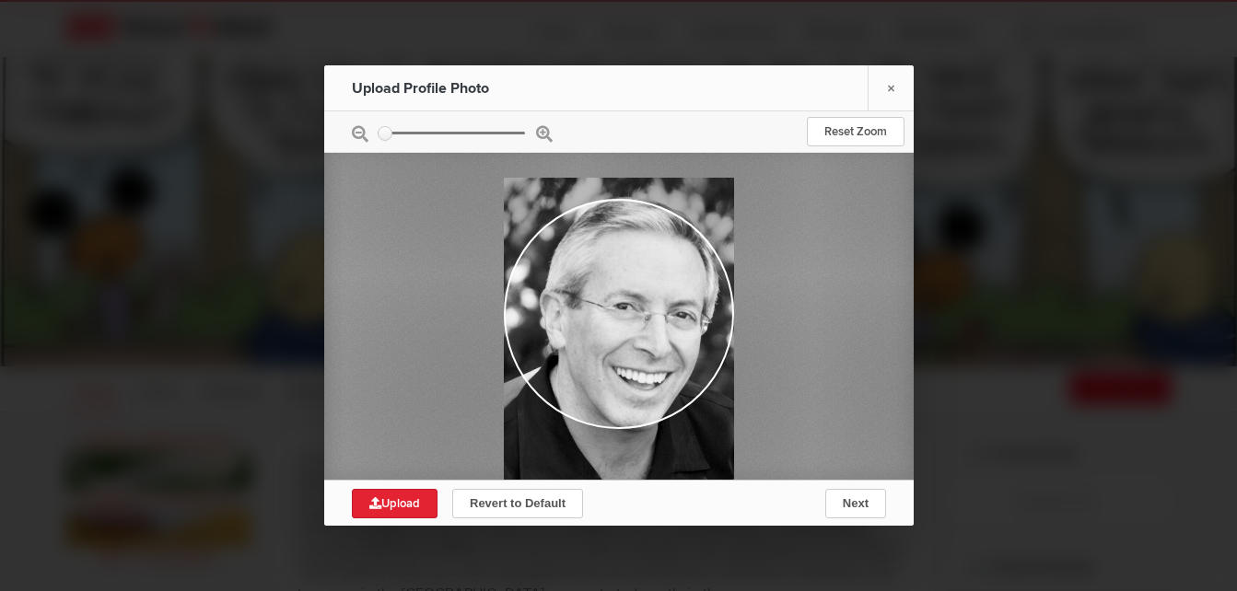
drag, startPoint x: 388, startPoint y: 135, endPoint x: 363, endPoint y: 138, distance: 25.0
click at [378, 135] on input "zoom" at bounding box center [451, 133] width 147 height 3
click at [354, 132] on div at bounding box center [619, 131] width 590 height 41
click at [399, 507] on span "Upload" at bounding box center [394, 504] width 51 height 15
click at [863, 506] on span "Next" at bounding box center [855, 504] width 26 height 14
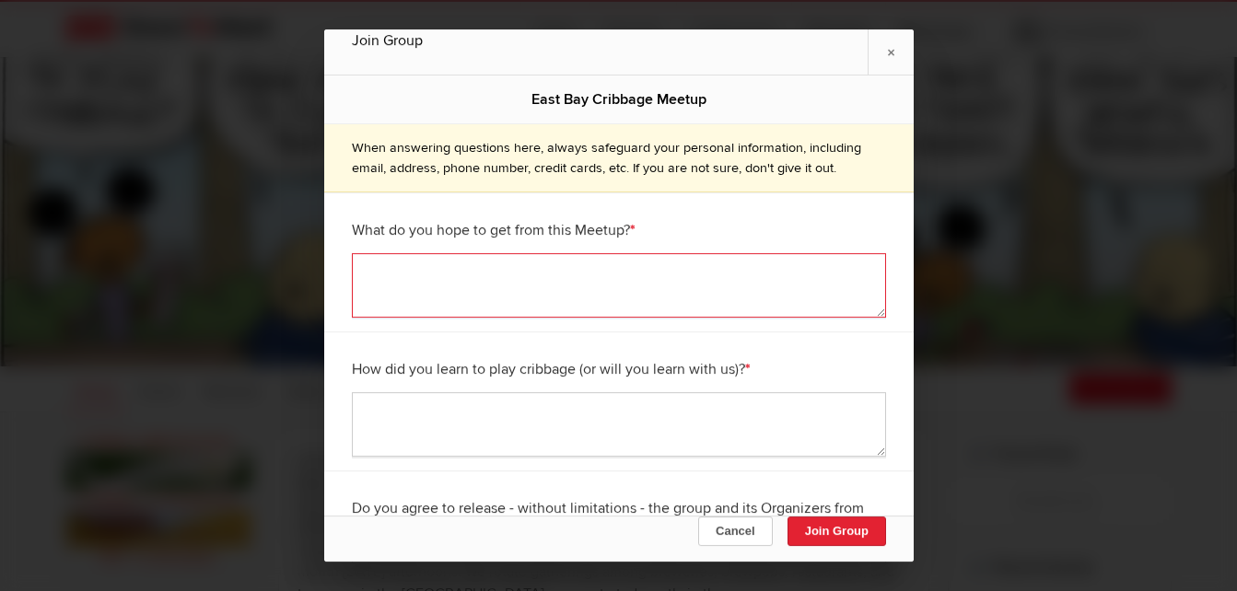
click at [837, 287] on textarea at bounding box center [619, 285] width 534 height 64
type textarea "Learn to play cribbage"
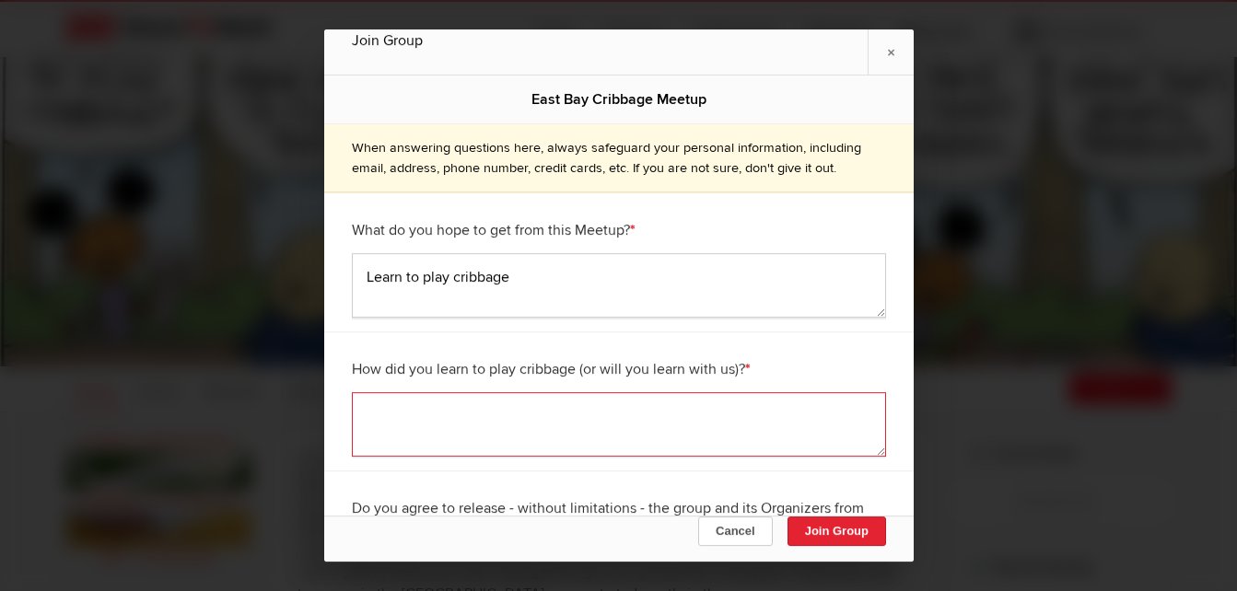
click at [752, 410] on textarea at bounding box center [619, 424] width 534 height 64
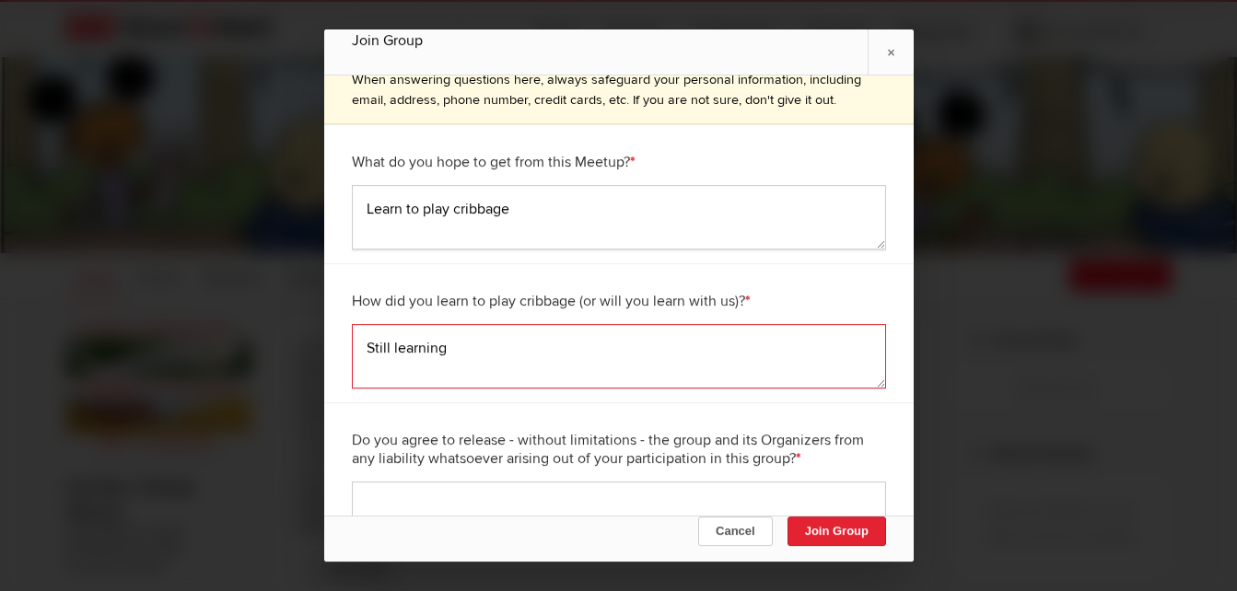
scroll to position [184, 0]
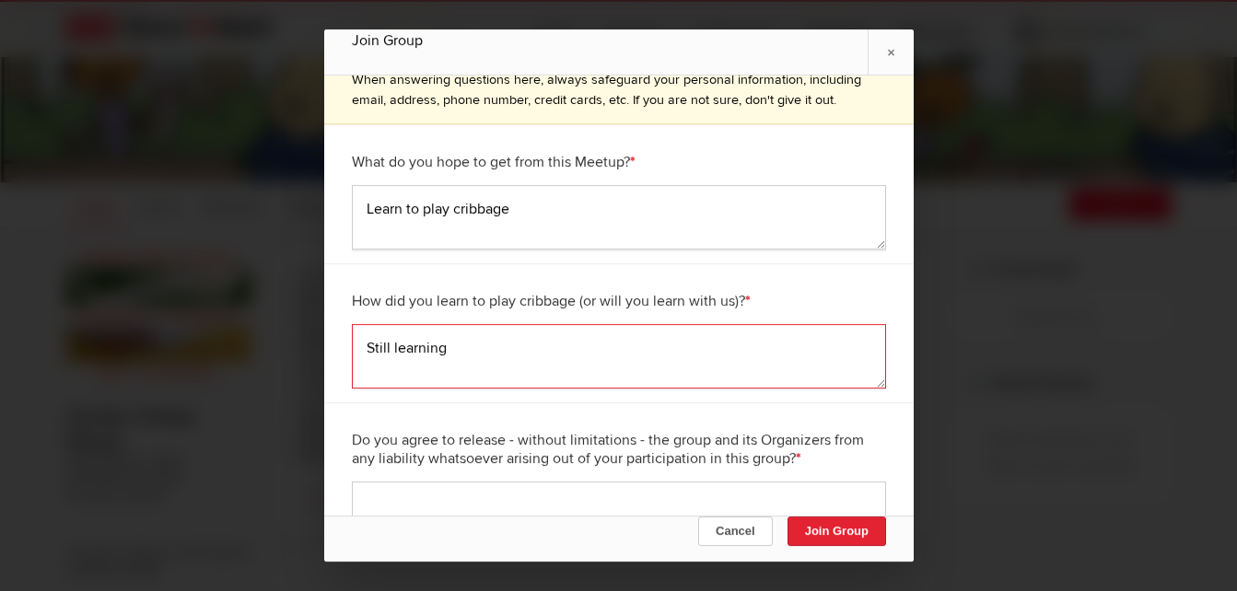
type textarea "Still learning"
click at [648, 499] on textarea at bounding box center [619, 514] width 534 height 64
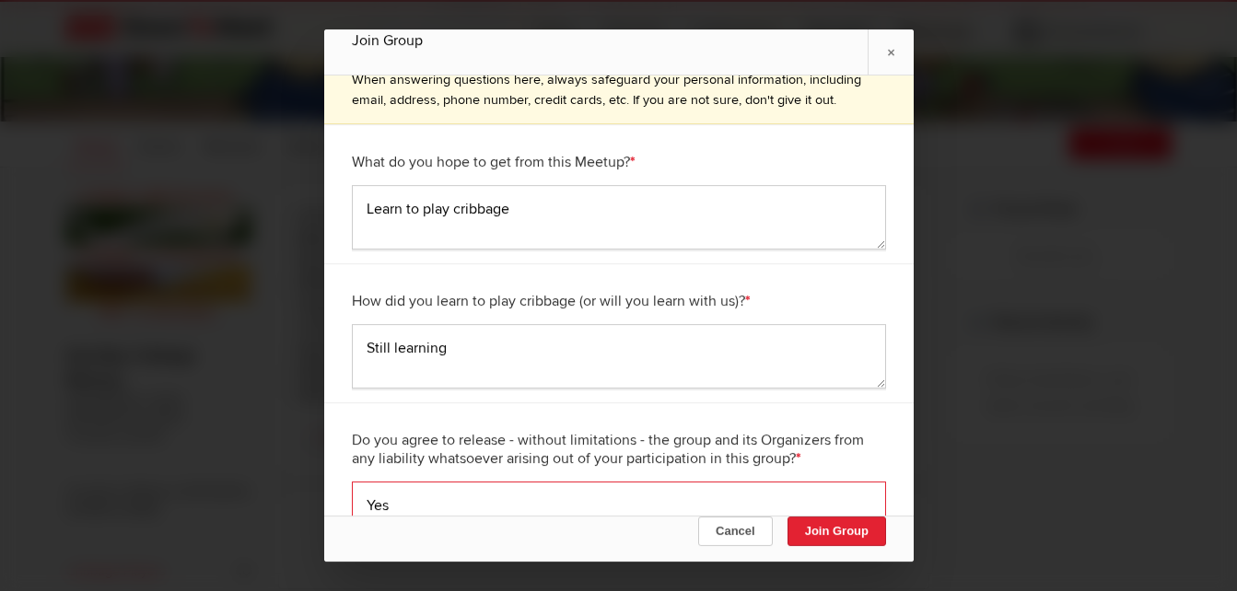
scroll to position [461, 0]
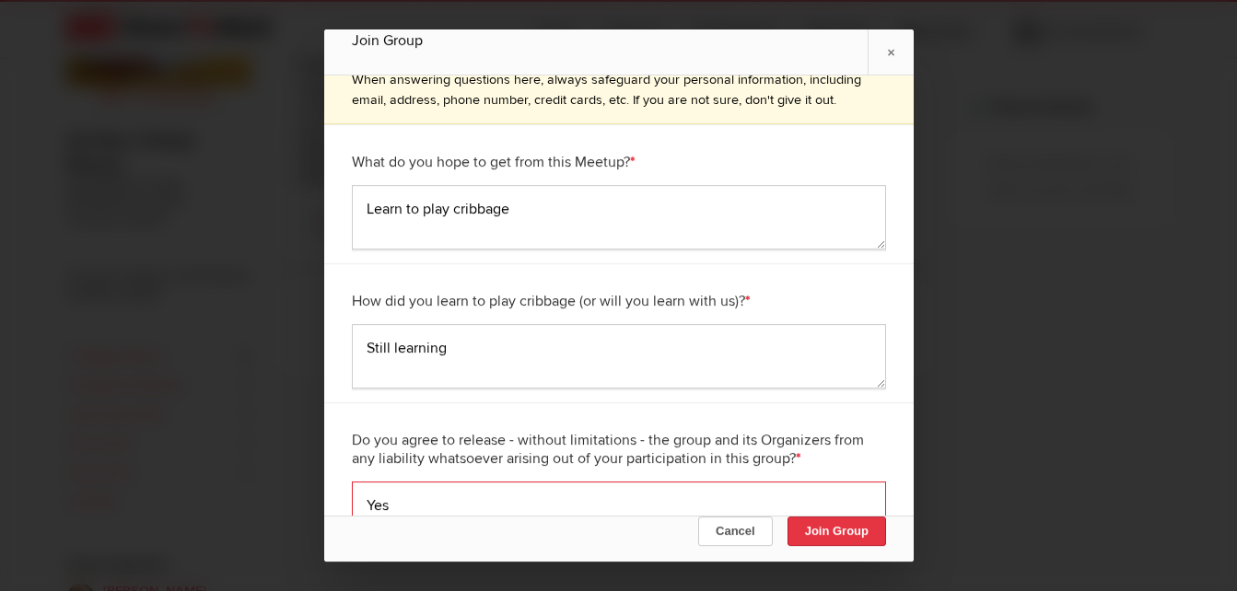
type textarea "Yes"
click at [827, 531] on button "Join Group" at bounding box center [836, 531] width 99 height 29
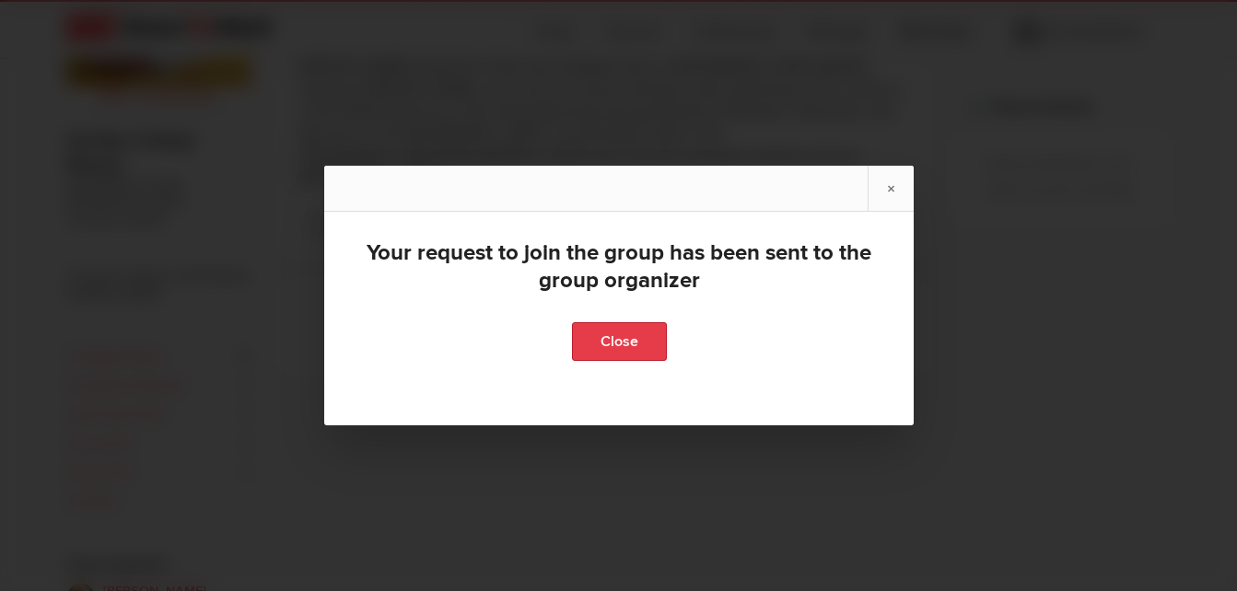
click at [612, 338] on link "Close" at bounding box center [618, 341] width 95 height 39
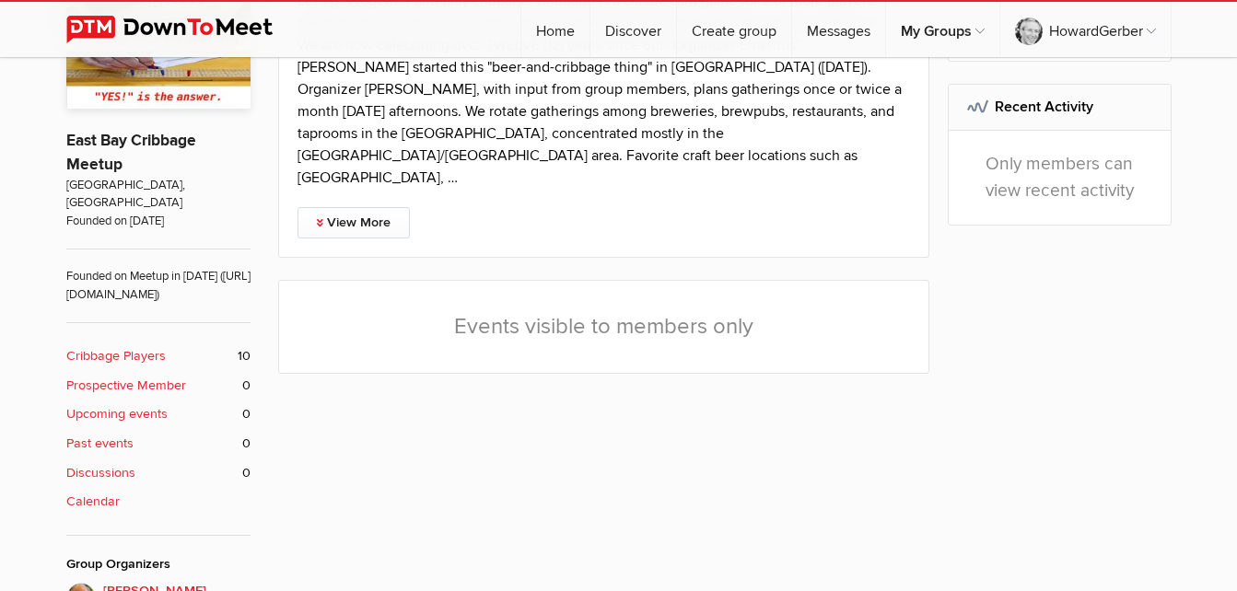
click at [142, 358] on b "Cribbage Players" at bounding box center [116, 356] width 100 height 20
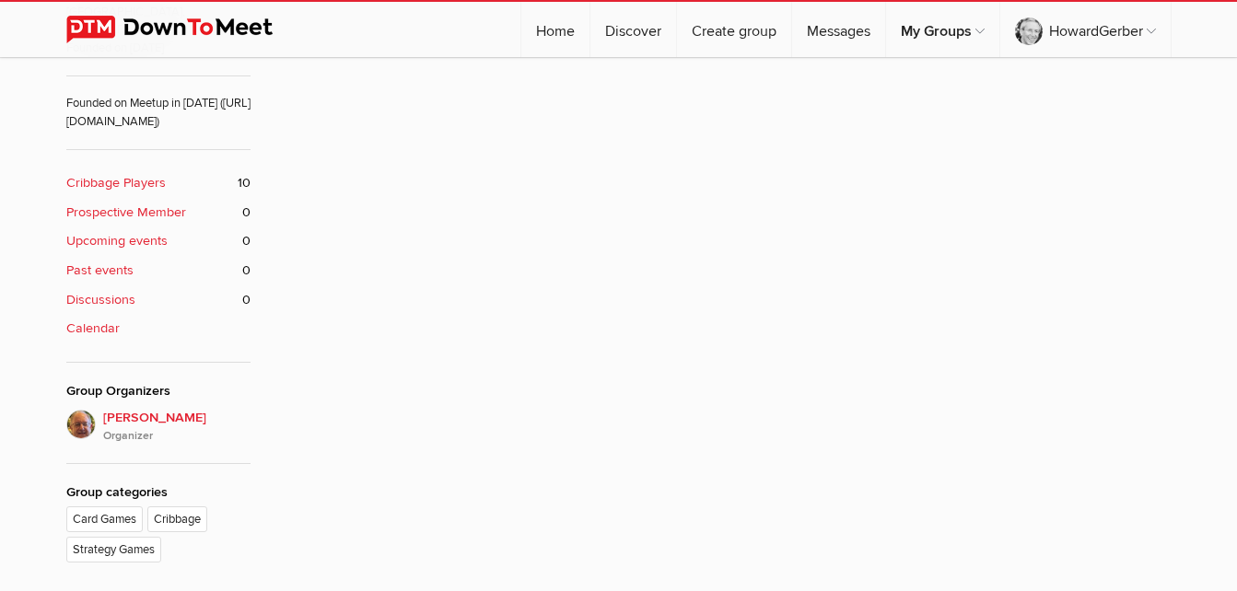
scroll to position [551, 0]
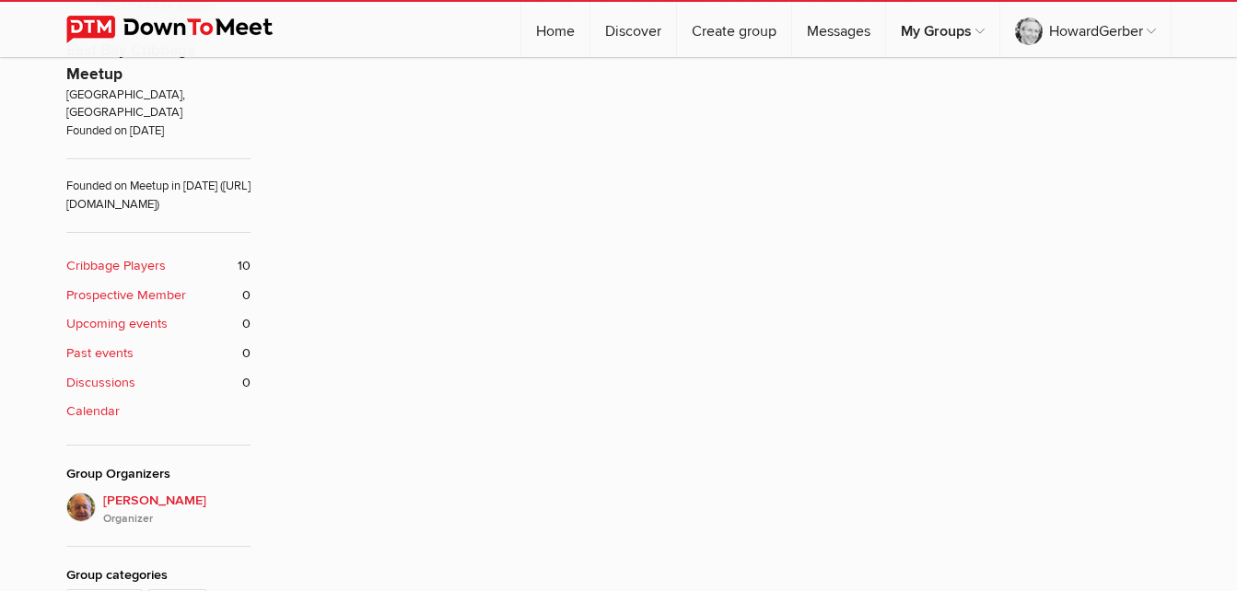
click at [135, 266] on b "Cribbage Players" at bounding box center [116, 266] width 100 height 20
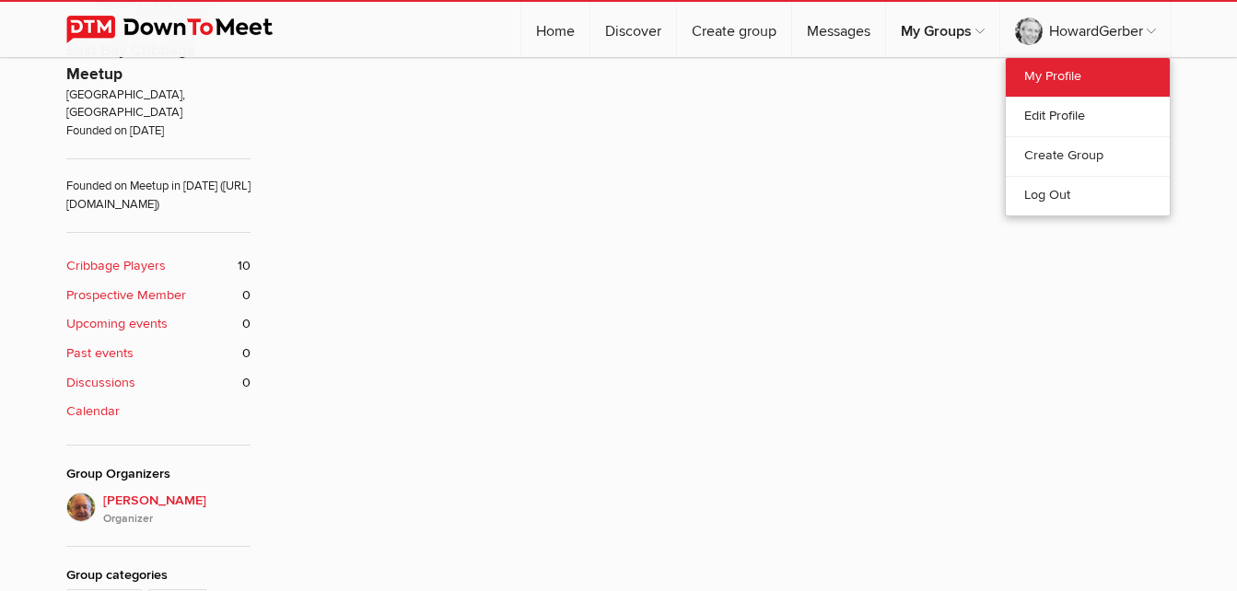
click at [1056, 77] on link "My Profile" at bounding box center [1088, 77] width 164 height 39
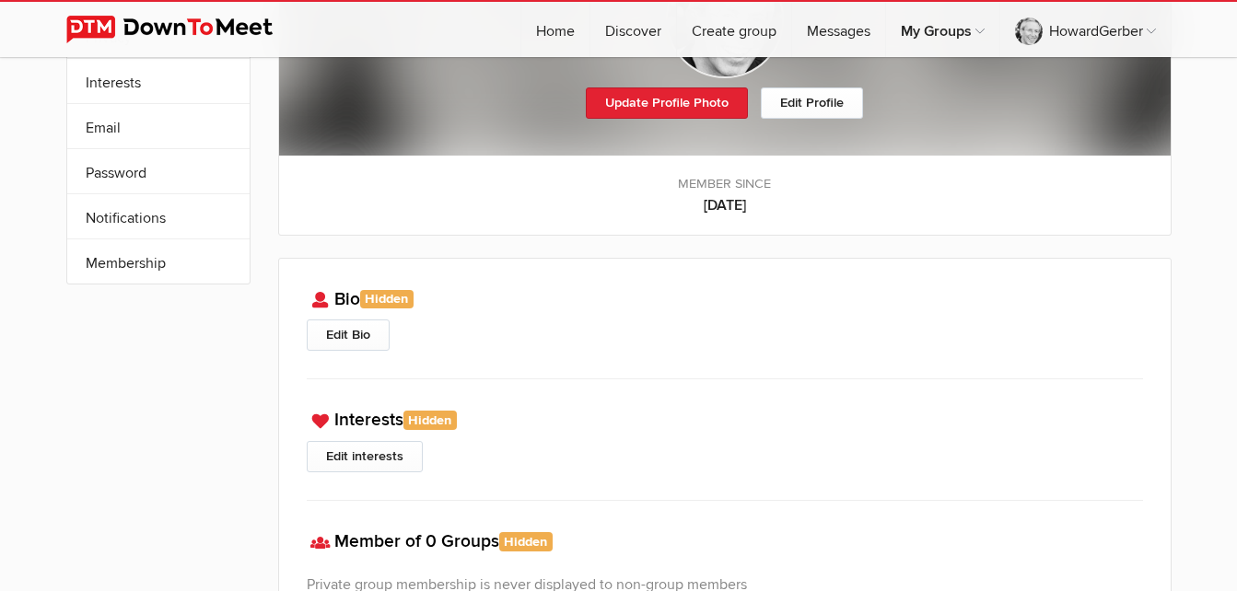
scroll to position [477, 0]
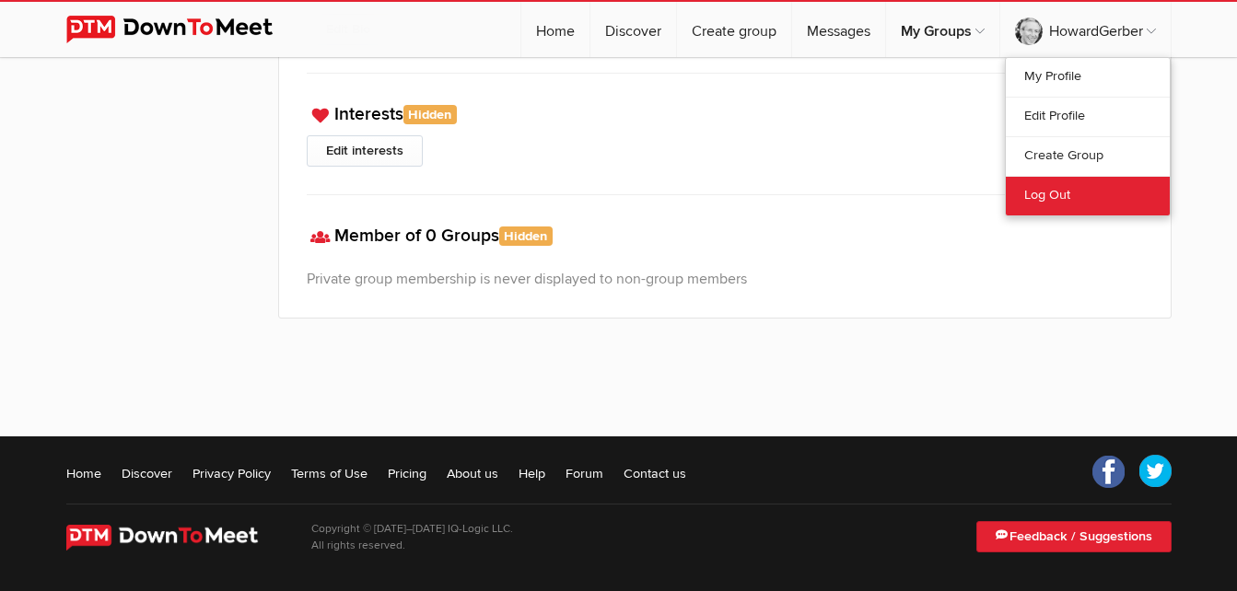
click at [1049, 202] on link "Log Out" at bounding box center [1088, 196] width 164 height 40
